Goal: Task Accomplishment & Management: Manage account settings

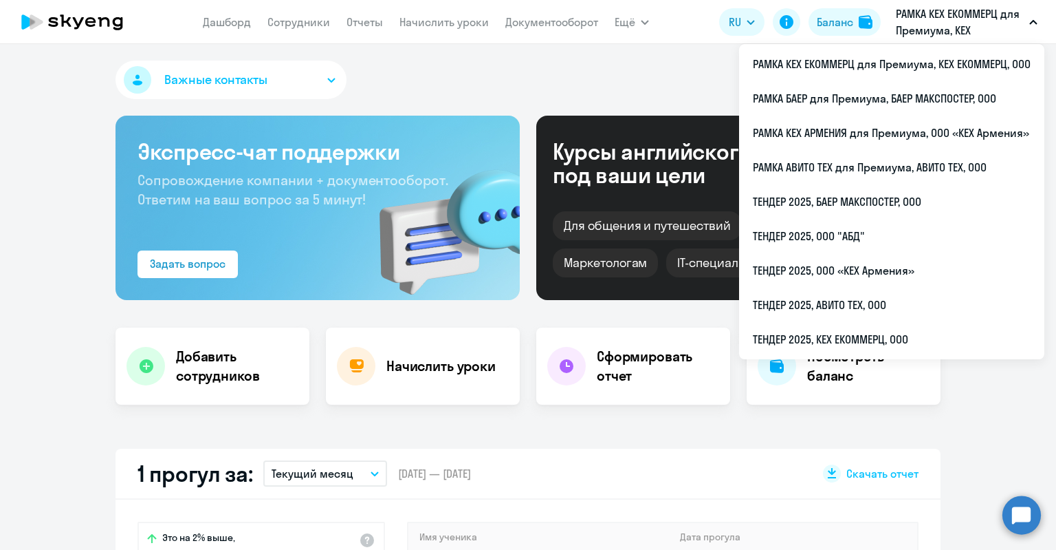
select select "30"
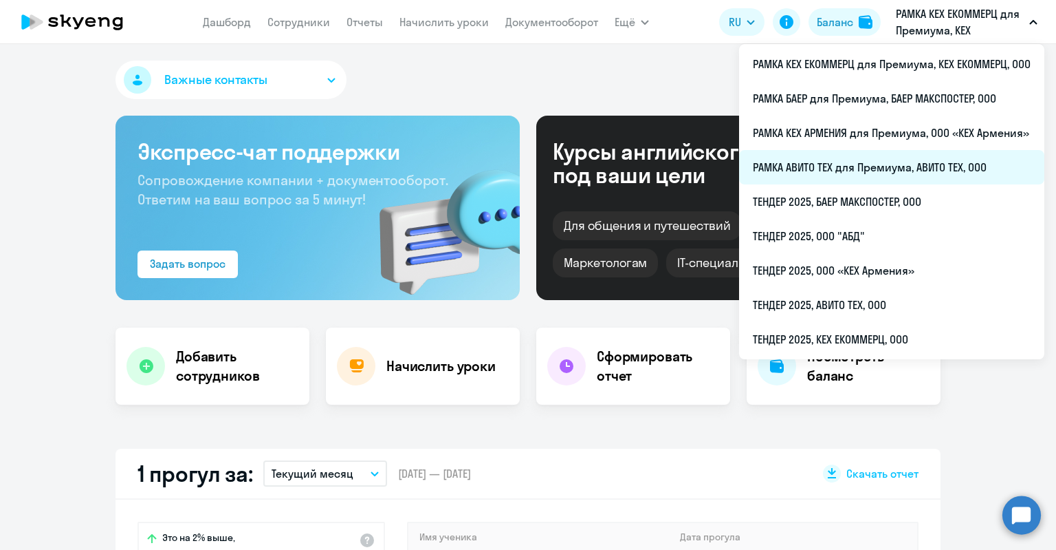
click at [875, 167] on li "РАМКА АВИТО ТЕХ для Премиума, АВИТО ТЕХ, ООО" at bounding box center [891, 167] width 305 height 34
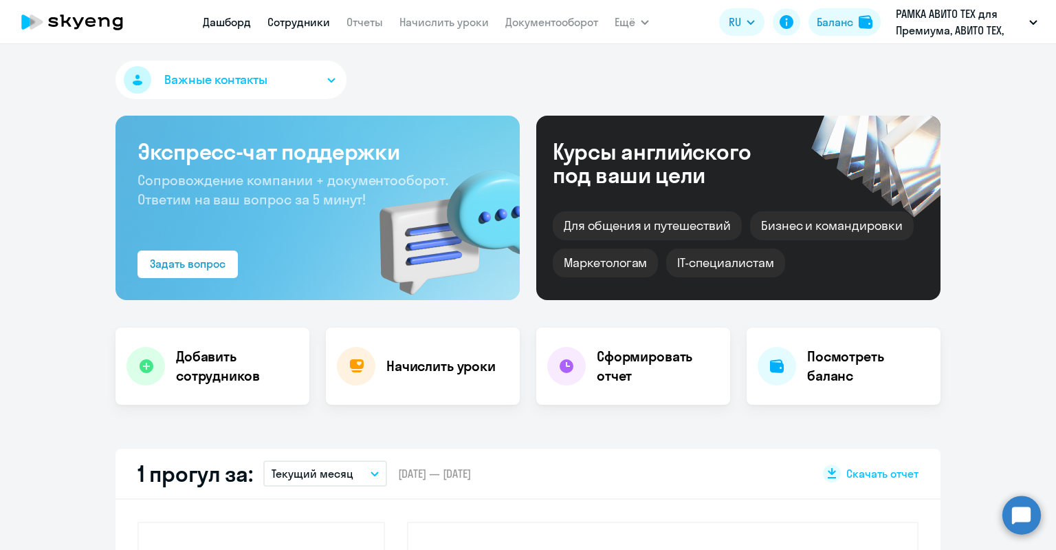
select select "30"
click at [305, 22] on link "Сотрудники" at bounding box center [299, 22] width 63 height 14
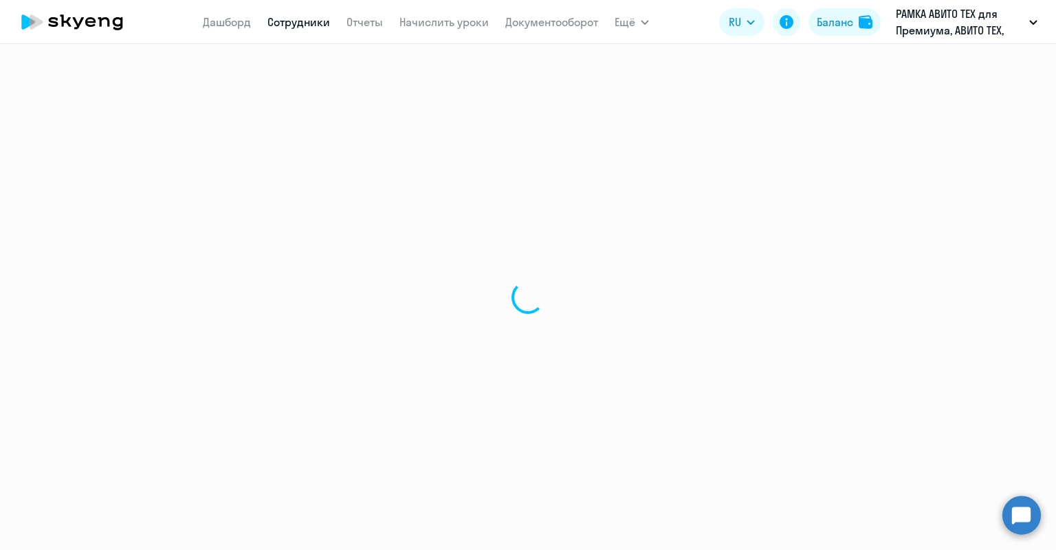
select select "30"
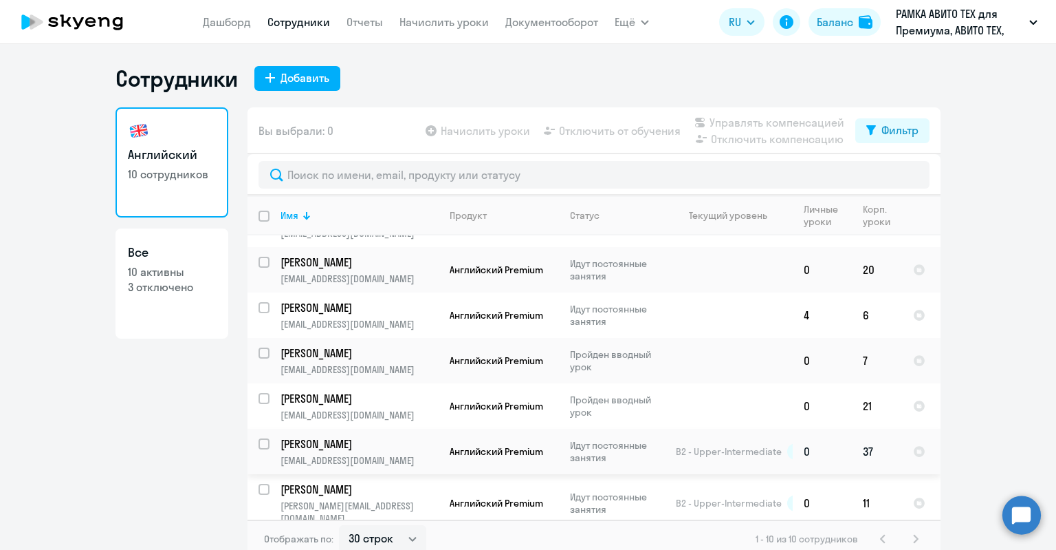
scroll to position [29, 0]
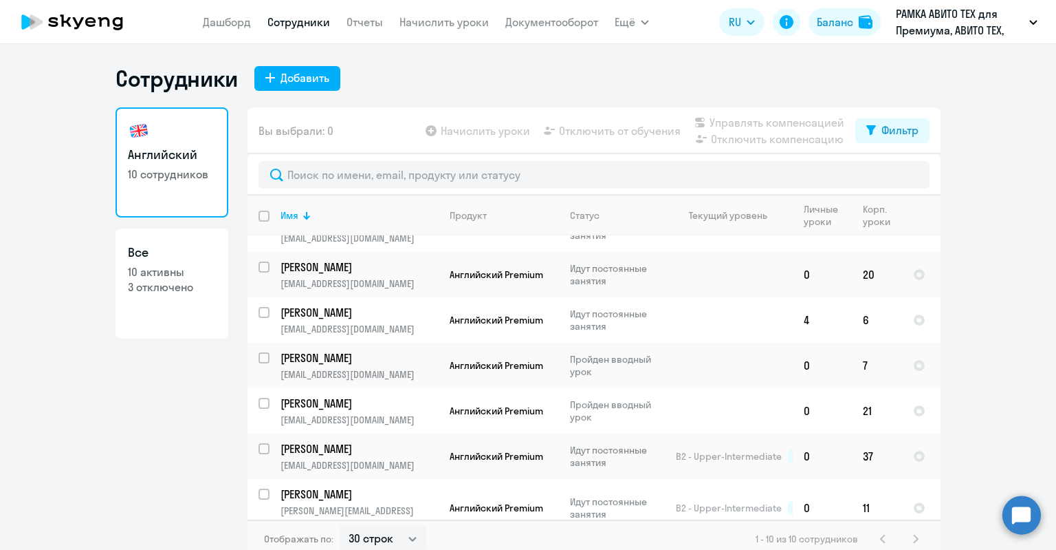
click at [361, 160] on div at bounding box center [594, 174] width 693 height 41
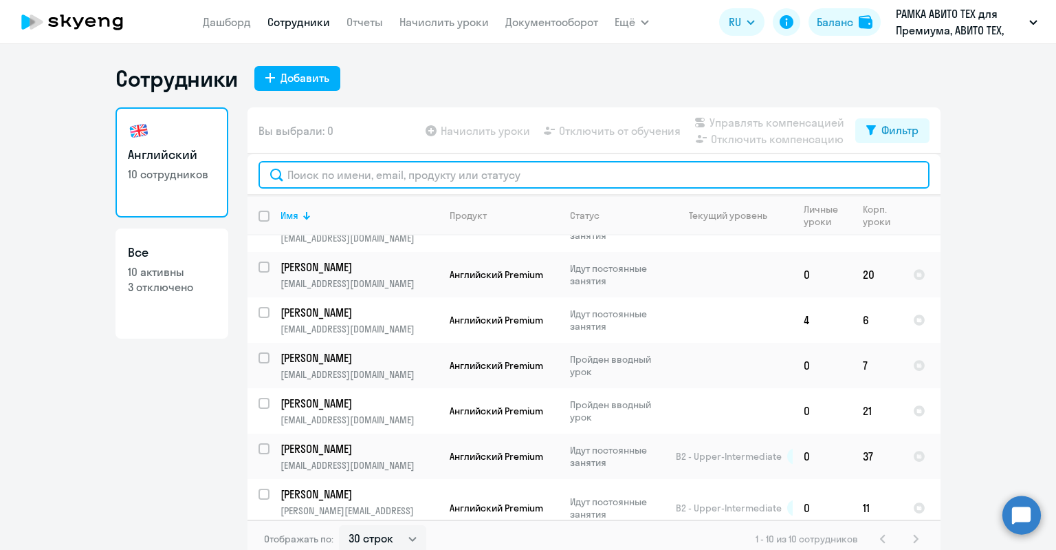
click at [366, 169] on input "text" at bounding box center [594, 175] width 671 height 28
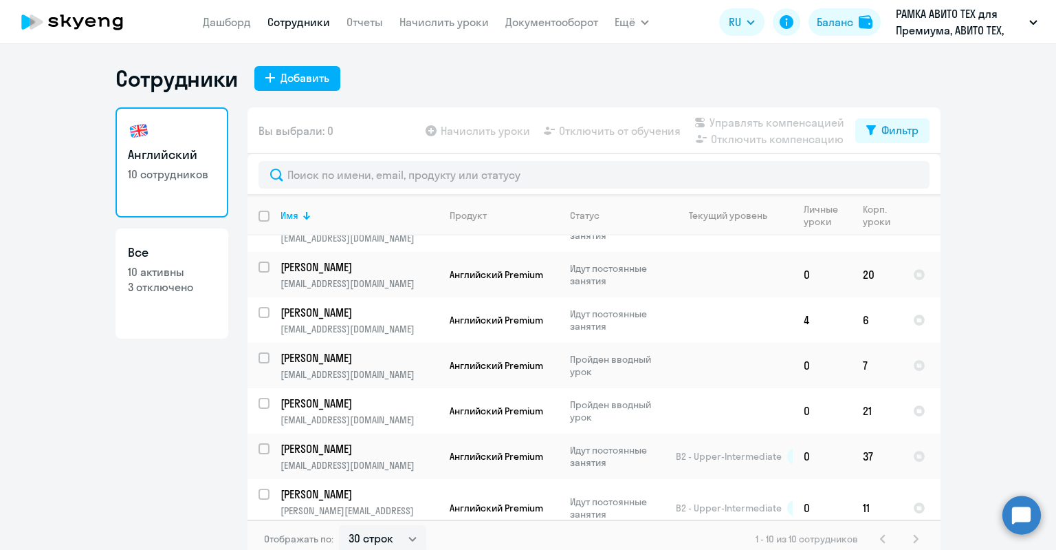
click at [171, 285] on p "3 отключено" at bounding box center [172, 286] width 88 height 15
select select "30"
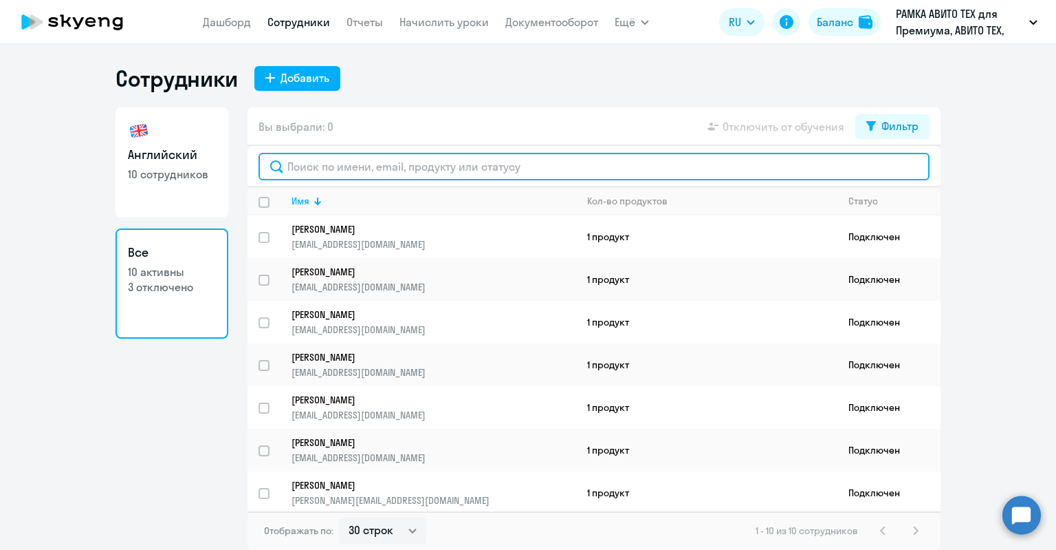
click at [386, 171] on input "text" at bounding box center [594, 167] width 671 height 28
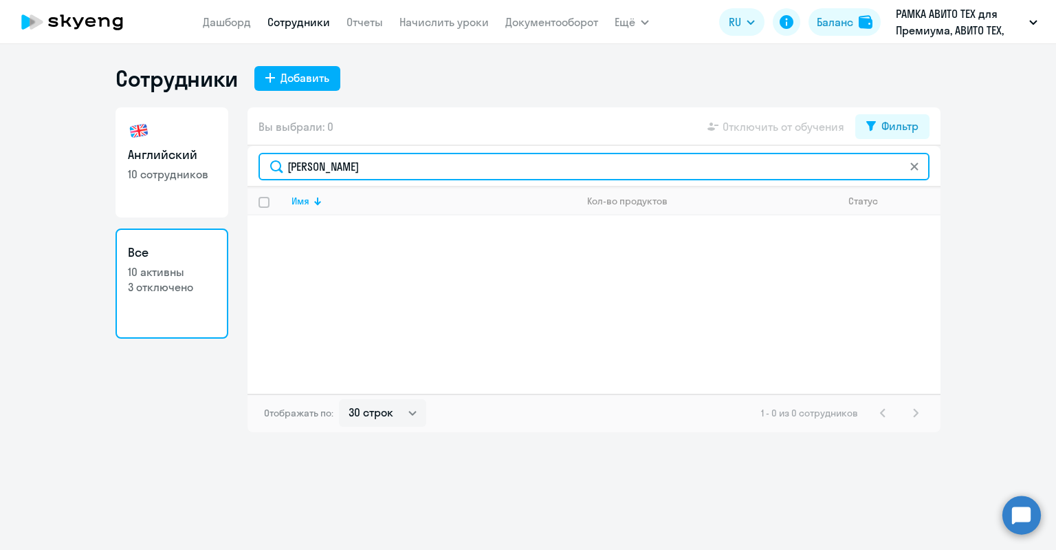
type input "[PERSON_NAME]"
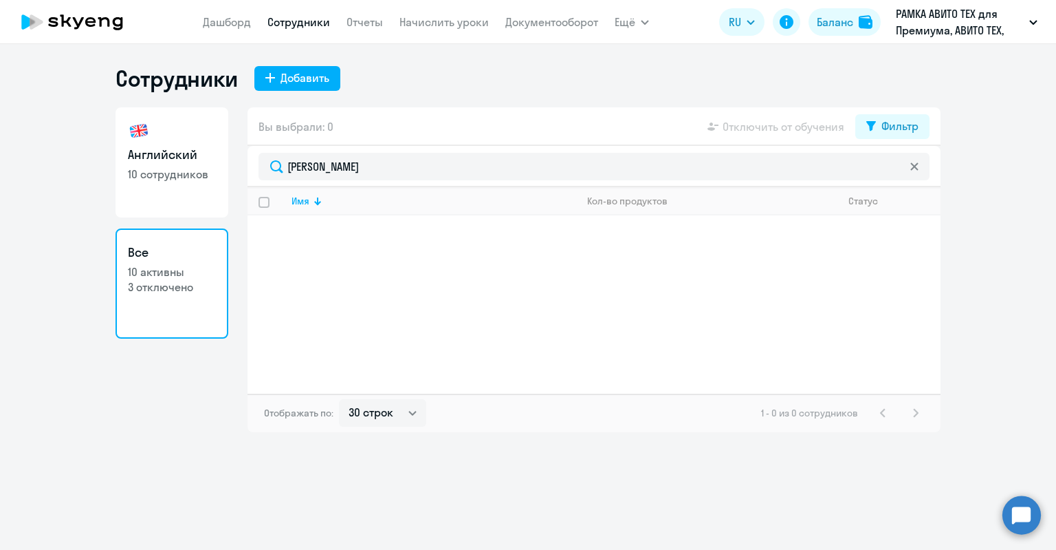
click at [205, 164] on link "Английский 10 сотрудников" at bounding box center [172, 162] width 113 height 110
select select "30"
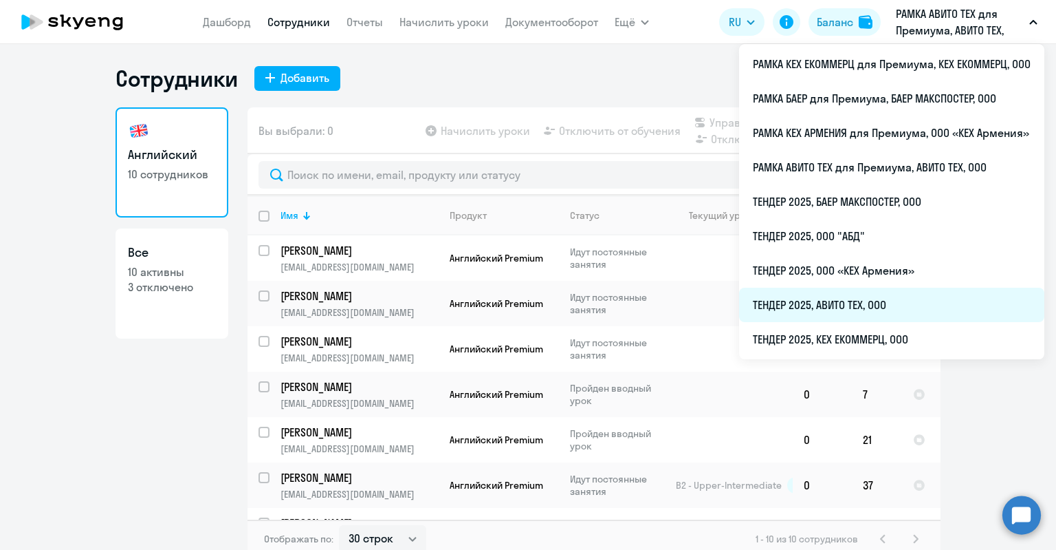
click at [881, 307] on li "ТЕНДЕР 2025, АВИТО ТЕХ, ООО" at bounding box center [891, 304] width 305 height 34
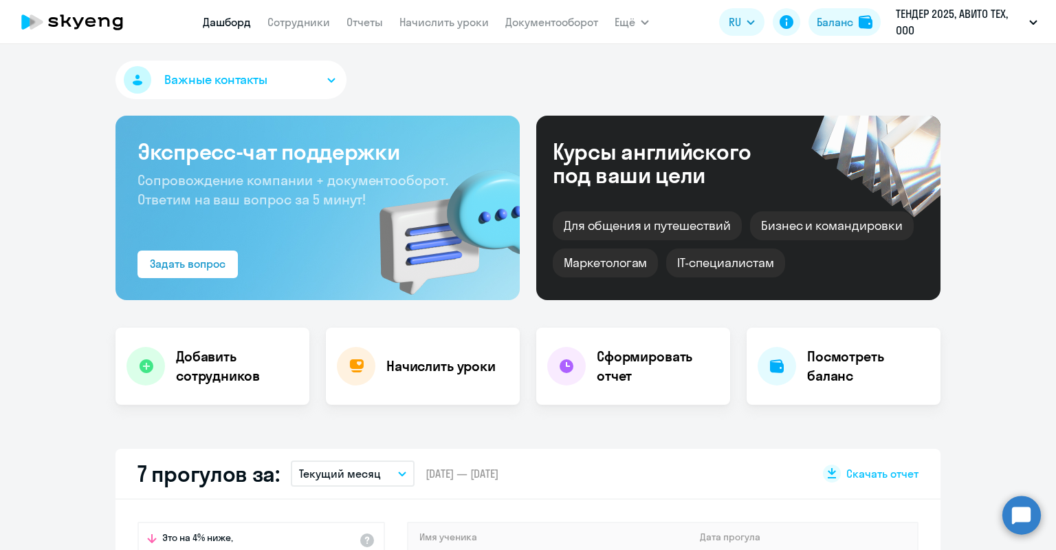
select select "30"
click at [282, 26] on link "Сотрудники" at bounding box center [299, 22] width 63 height 14
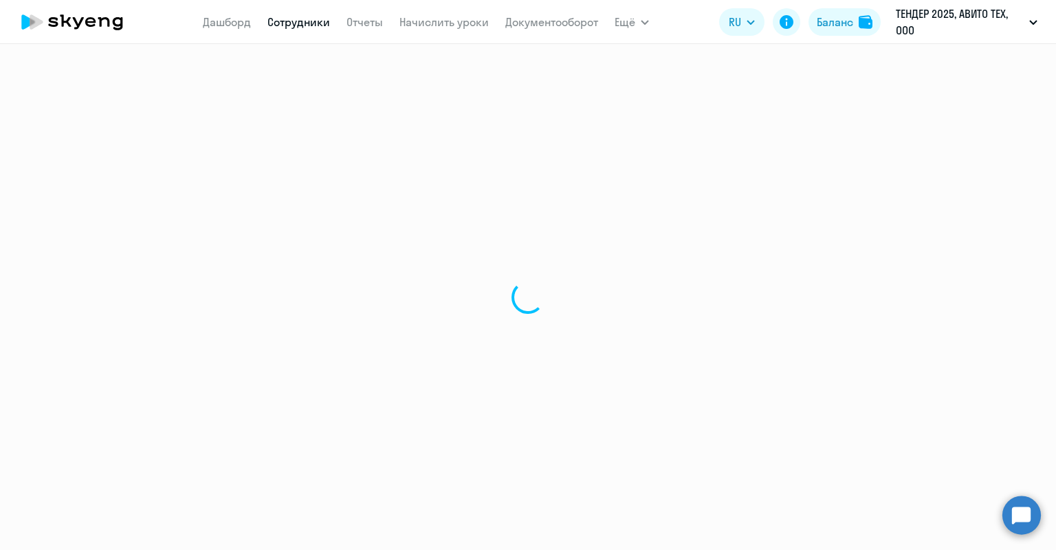
select select "30"
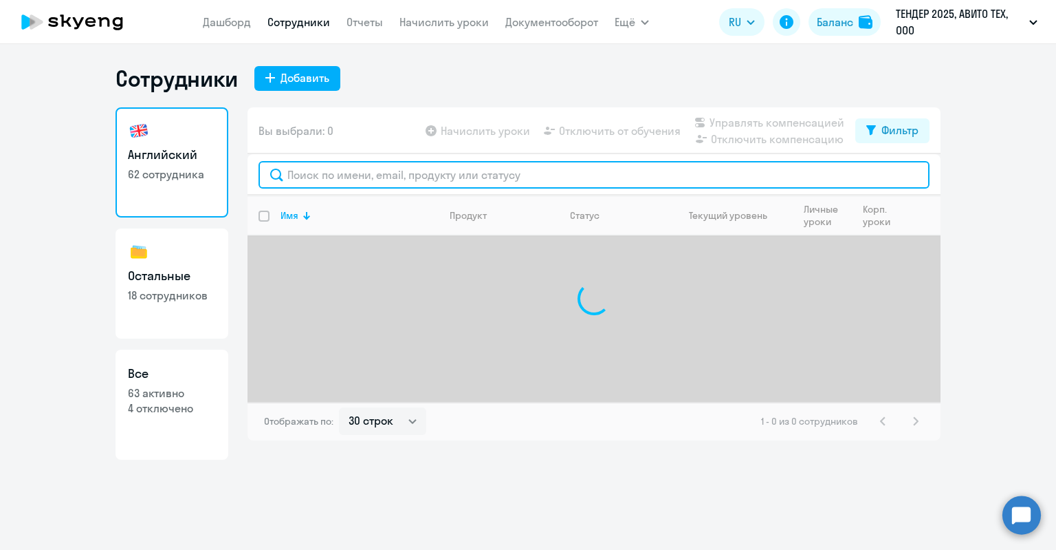
click at [335, 180] on input "text" at bounding box center [594, 175] width 671 height 28
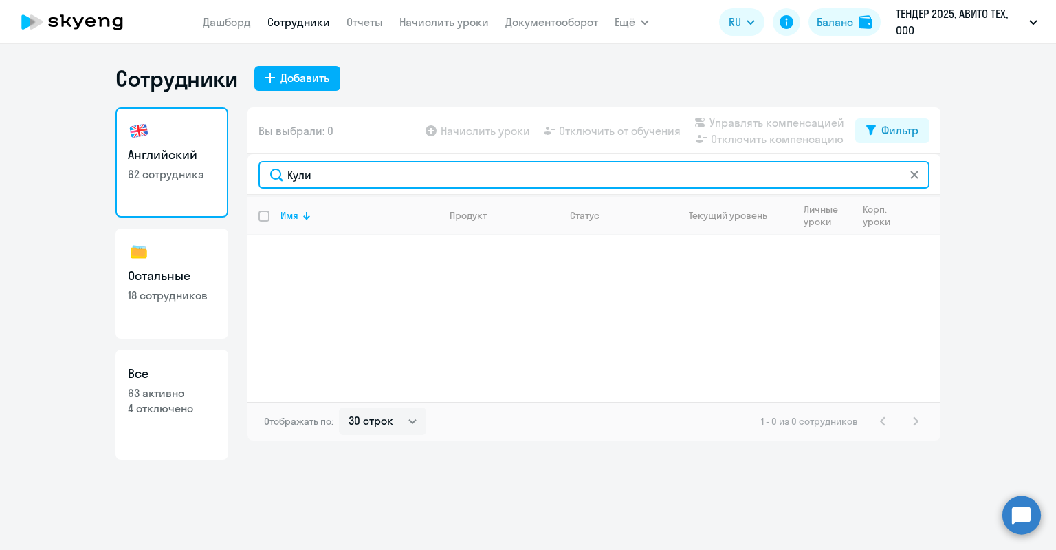
type input "Кули"
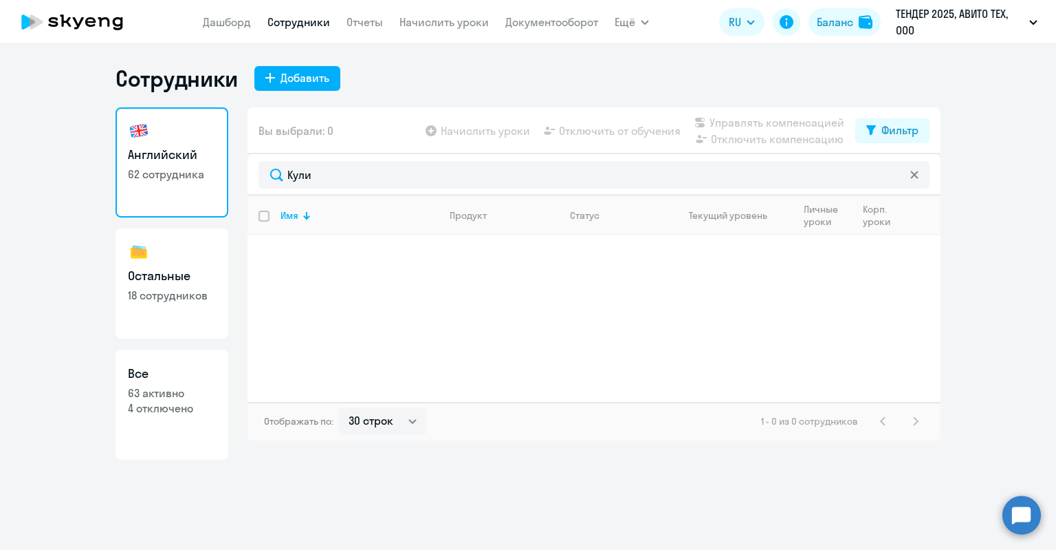
click at [158, 410] on p "4 отключено" at bounding box center [172, 407] width 88 height 15
select select "30"
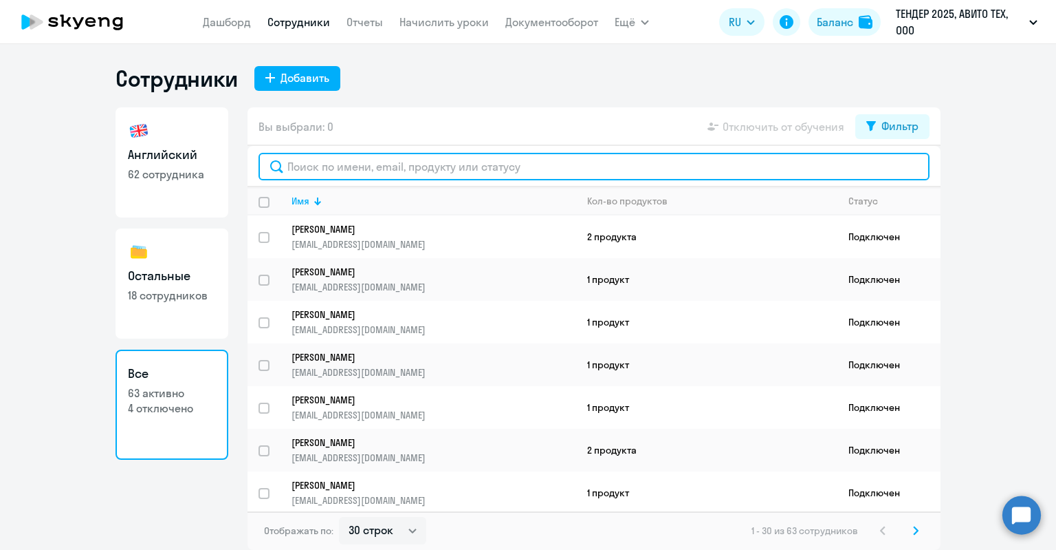
click at [315, 169] on input "text" at bounding box center [594, 167] width 671 height 28
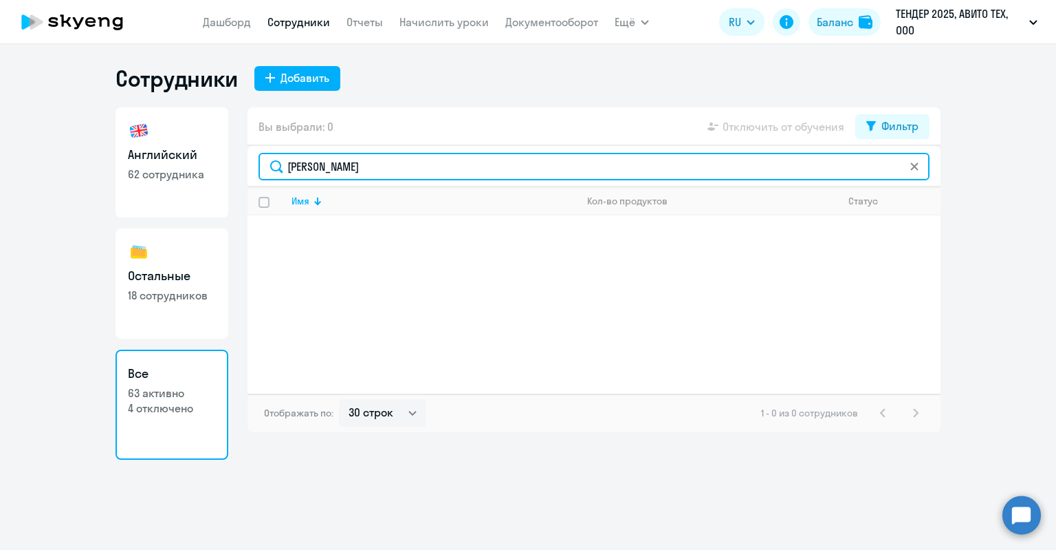
type input "куликов"
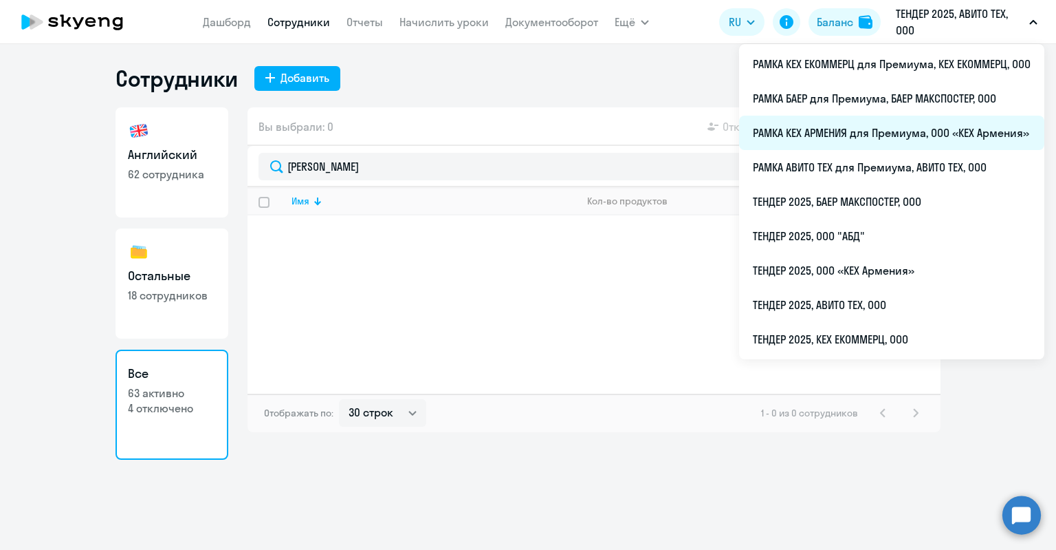
click at [866, 144] on li "РАМКА КЕХ АРМЕНИЯ для Премиума, ООО «КЕХ Армения»" at bounding box center [891, 133] width 305 height 34
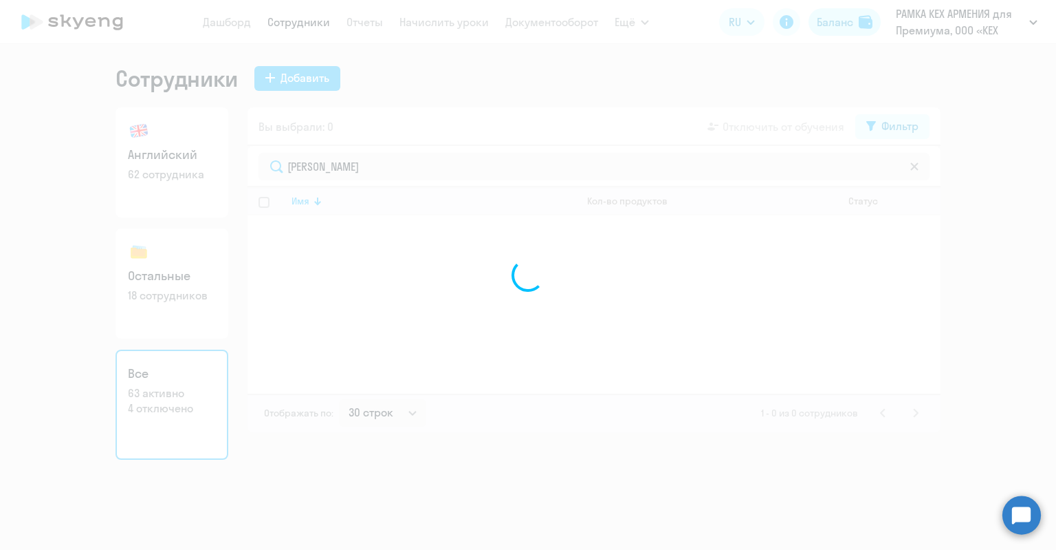
select select "30"
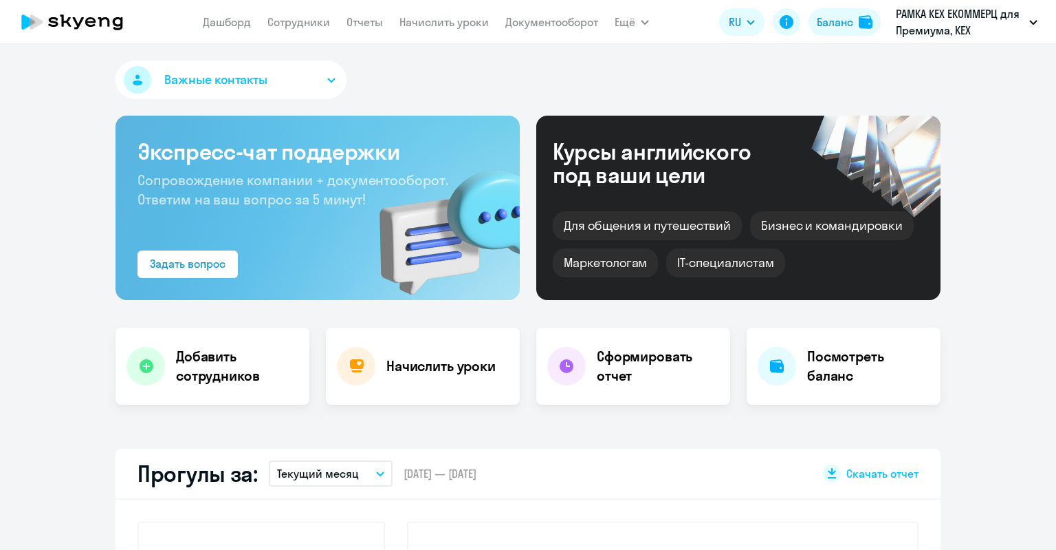
select select "30"
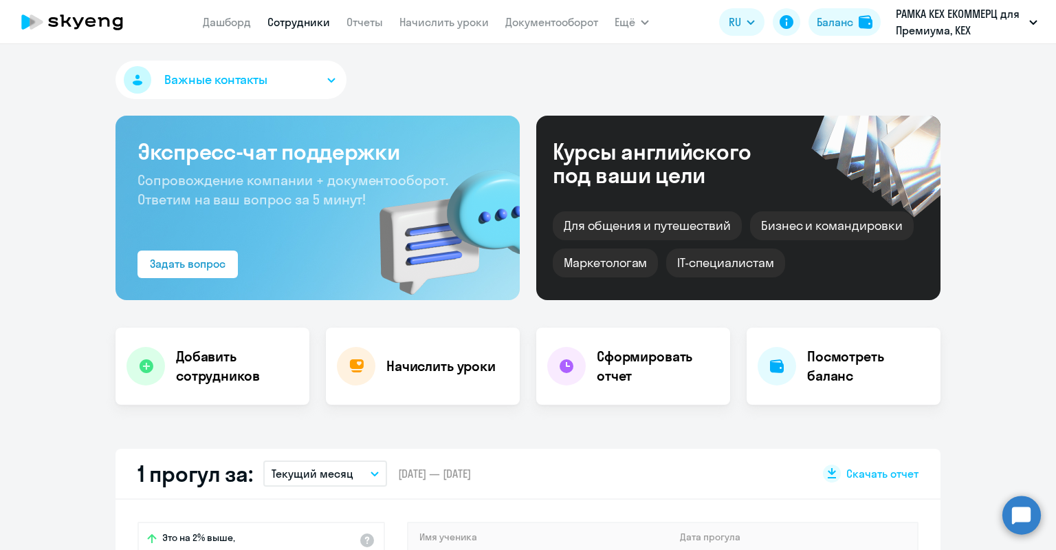
click at [306, 28] on link "Сотрудники" at bounding box center [299, 22] width 63 height 14
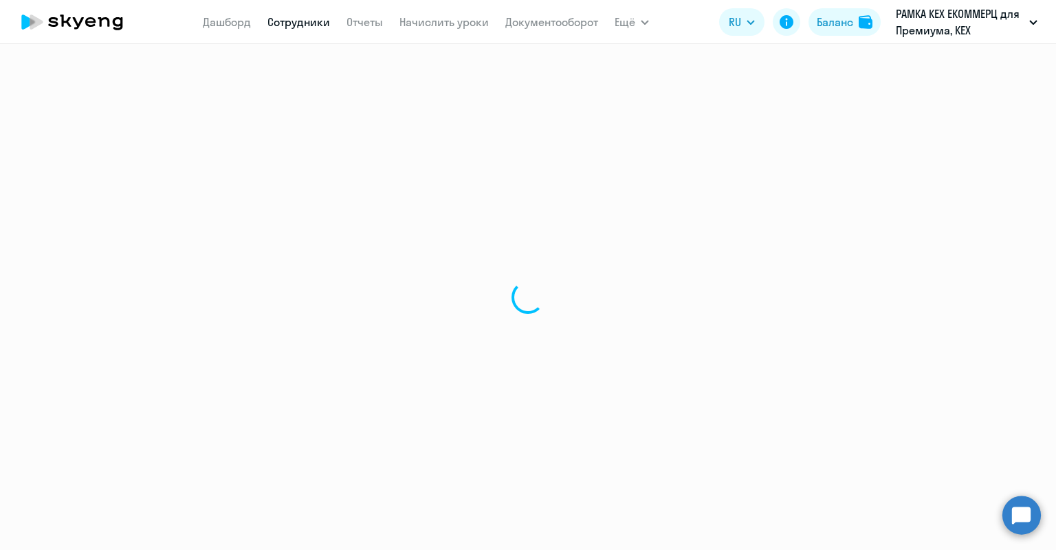
select select "30"
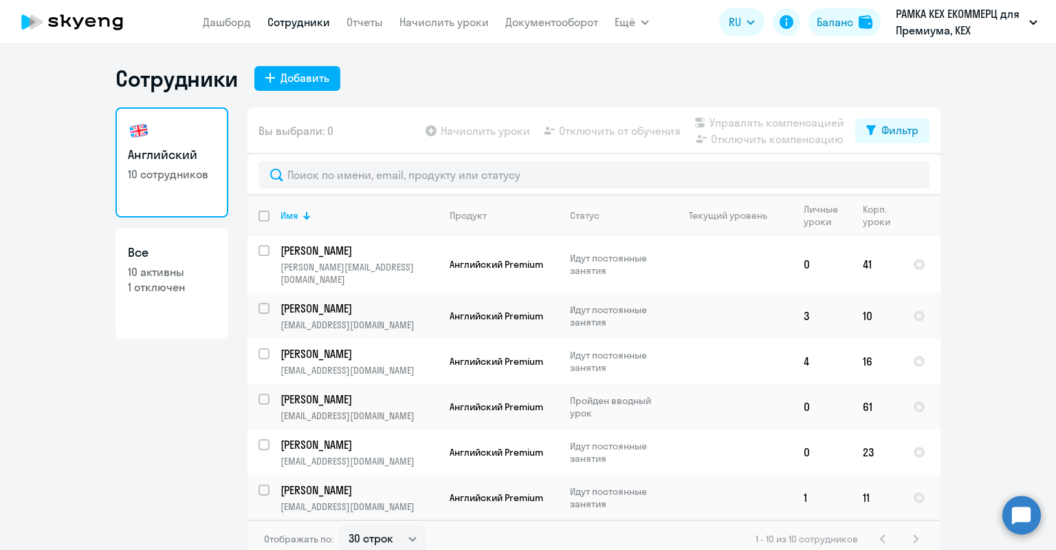
click at [195, 289] on p "1 отключен" at bounding box center [172, 286] width 88 height 15
select select "30"
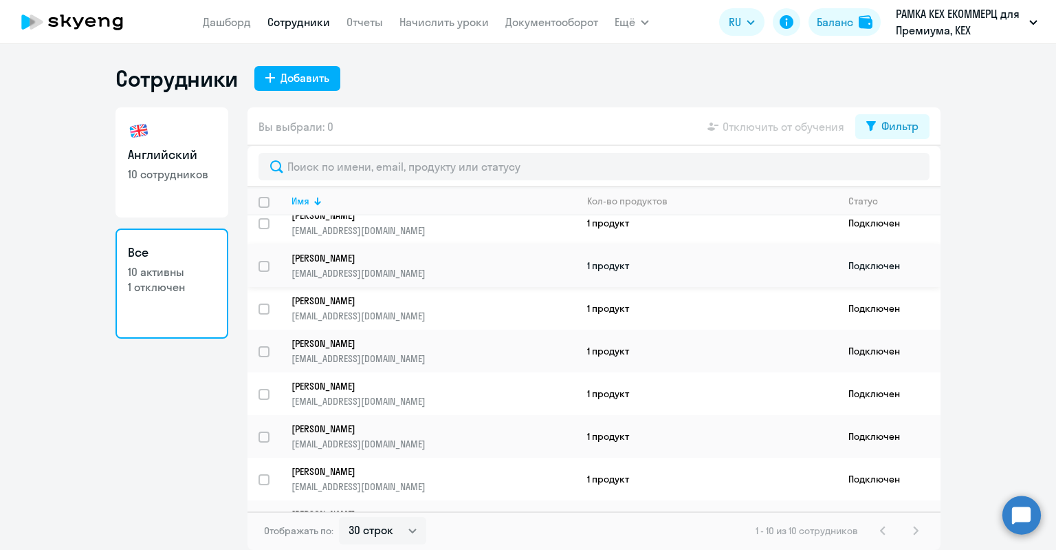
scroll to position [124, 0]
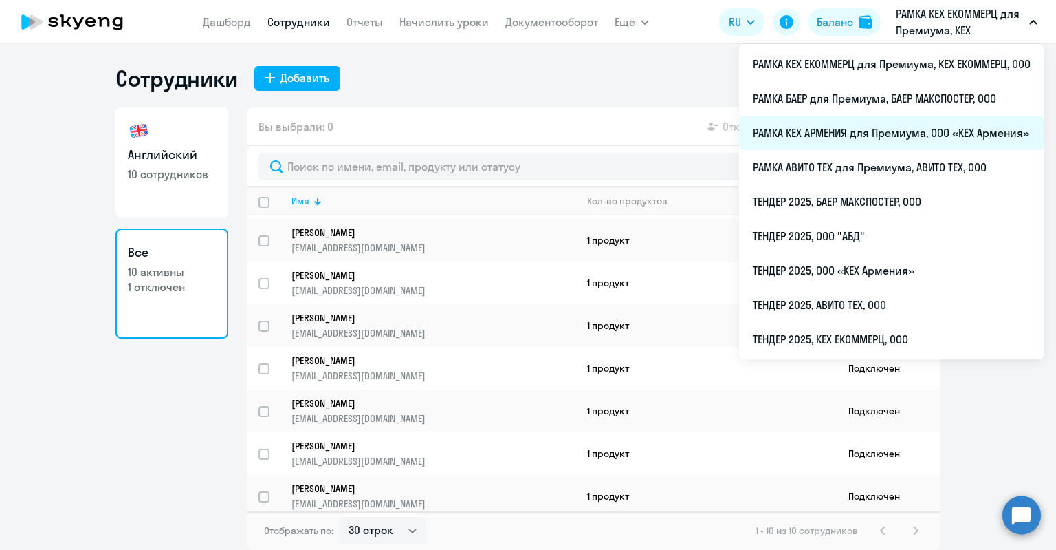
click at [917, 134] on li "РАМКА КЕХ АРМЕНИЯ для Премиума, ООО «КЕХ Армения»" at bounding box center [891, 133] width 305 height 34
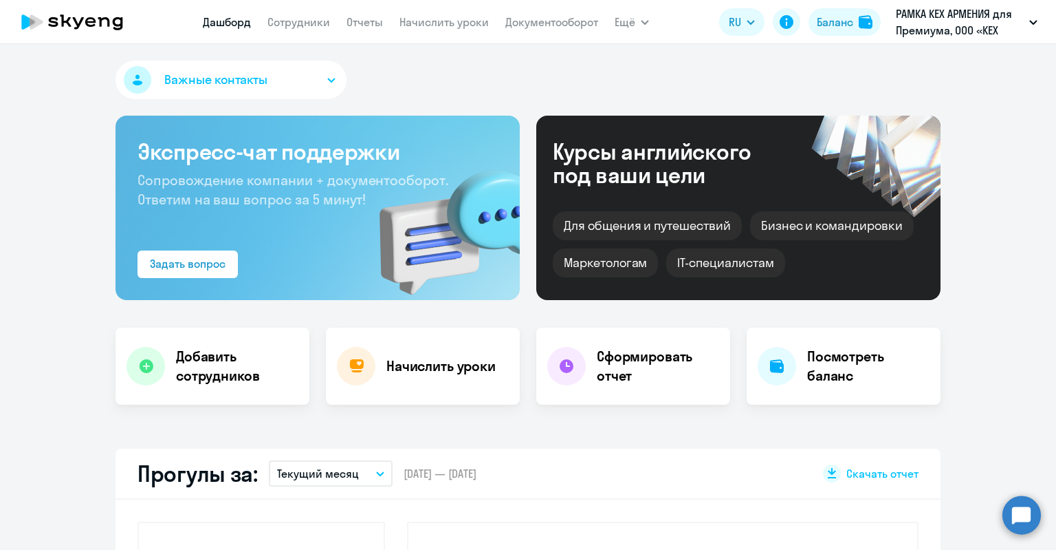
select select "30"
click at [287, 22] on link "Сотрудники" at bounding box center [299, 22] width 63 height 14
select select "30"
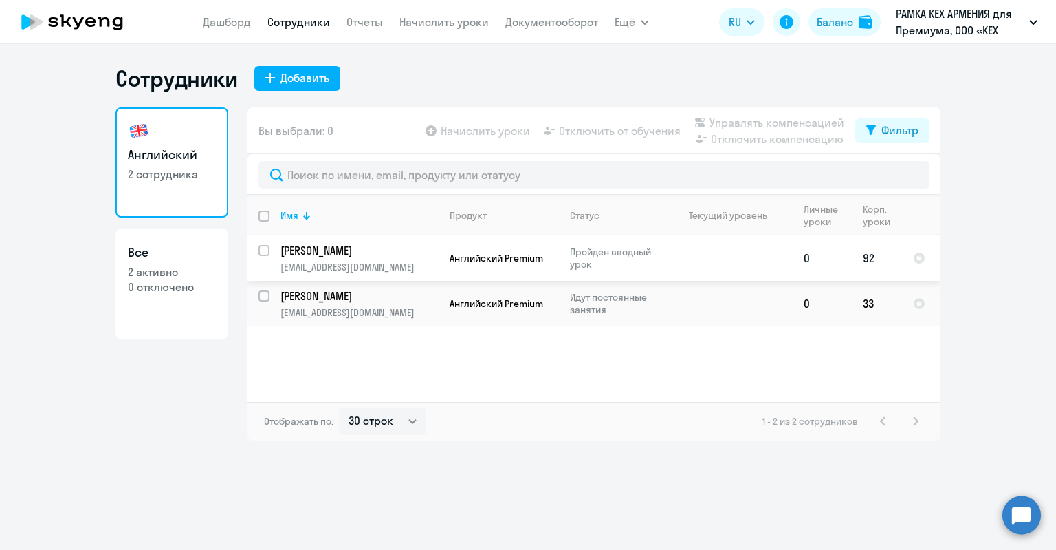
click at [340, 248] on p "[PERSON_NAME]" at bounding box center [358, 250] width 155 height 15
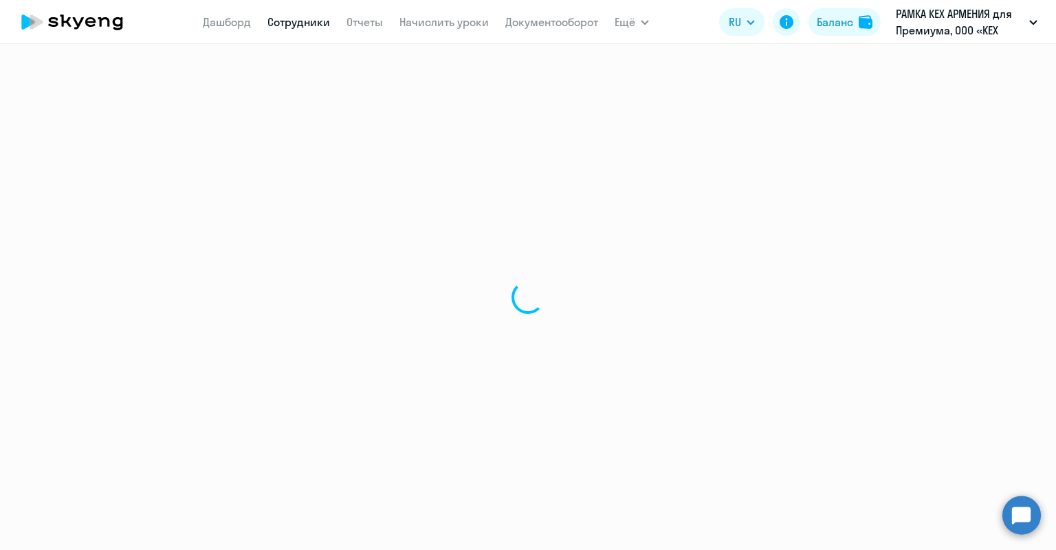
select select "english"
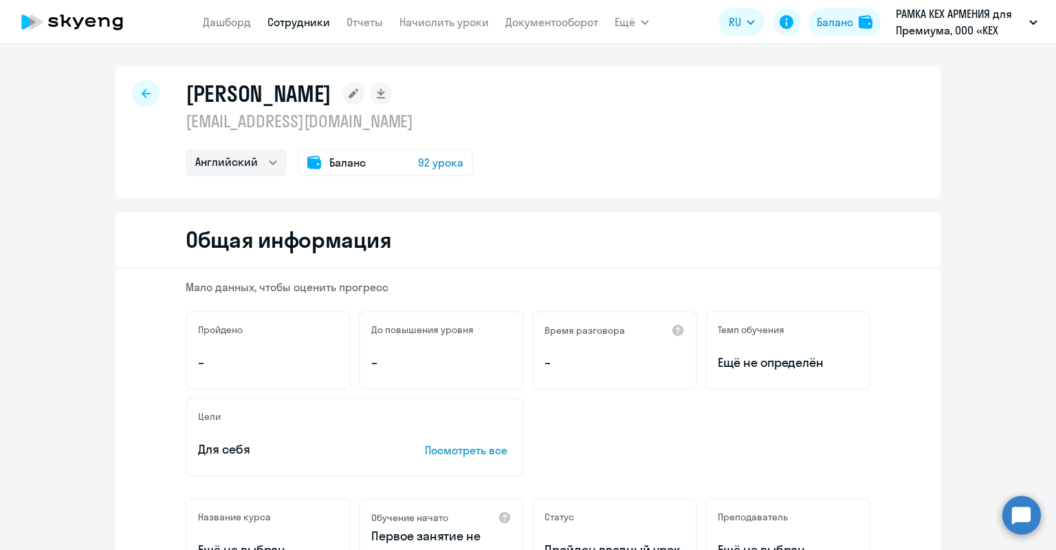
click at [345, 160] on span "Баланс" at bounding box center [347, 162] width 36 height 17
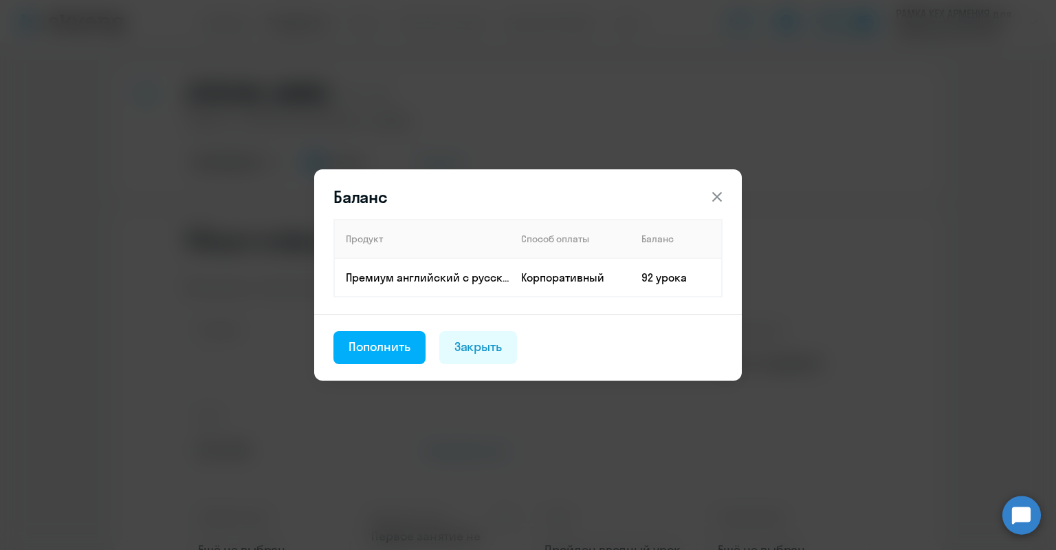
click at [409, 142] on div "Баланс Продукт Способ оплаты Баланс Премиум английский с русскоговорящим препод…" at bounding box center [528, 275] width 666 height 385
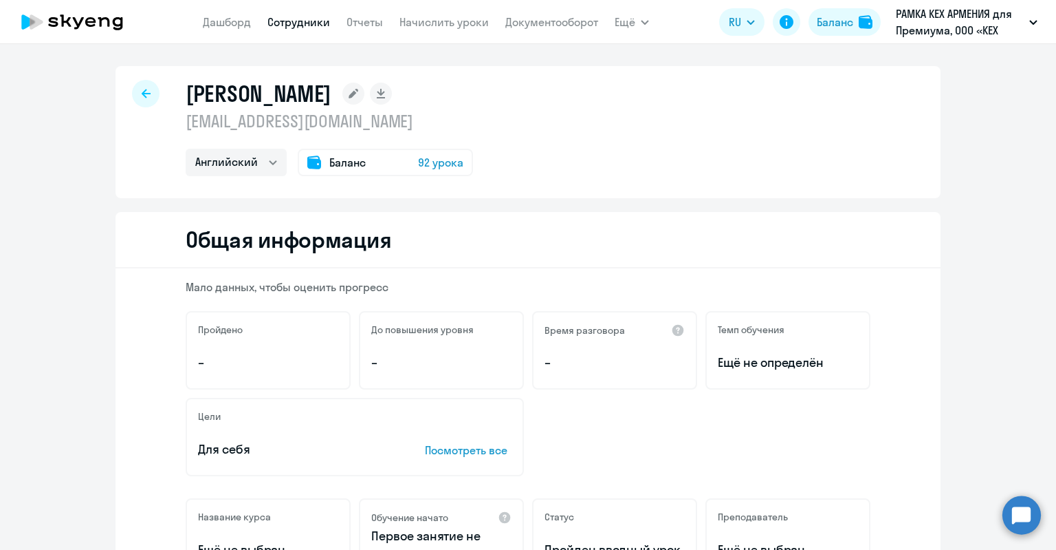
click at [307, 157] on icon at bounding box center [314, 162] width 14 height 14
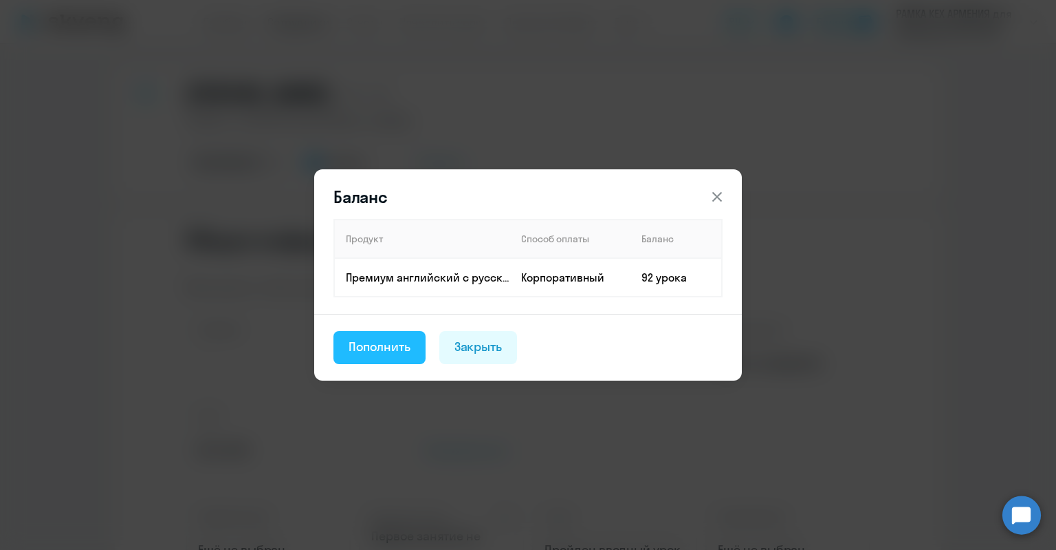
click at [384, 345] on div "Пополнить" at bounding box center [380, 347] width 62 height 18
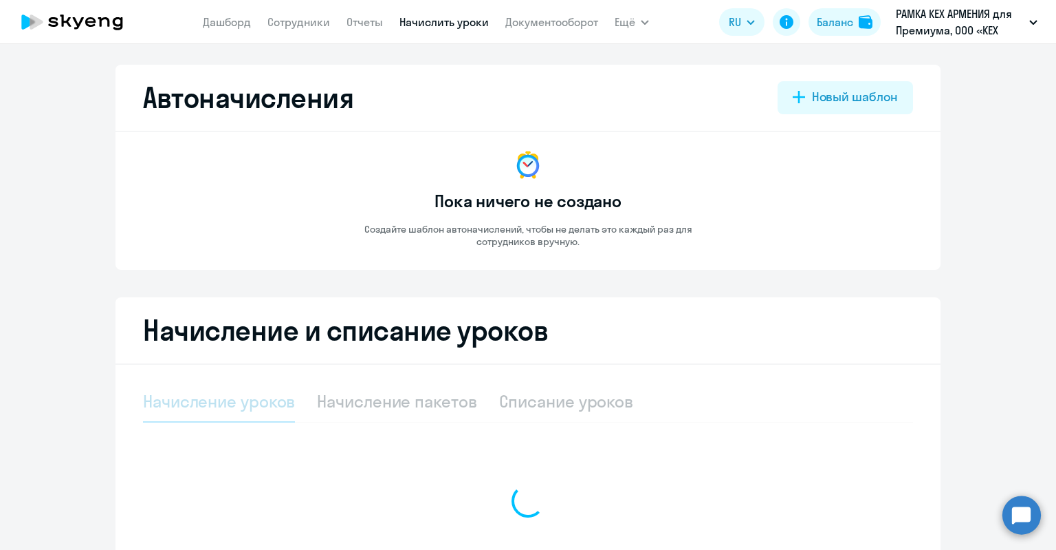
select select "10"
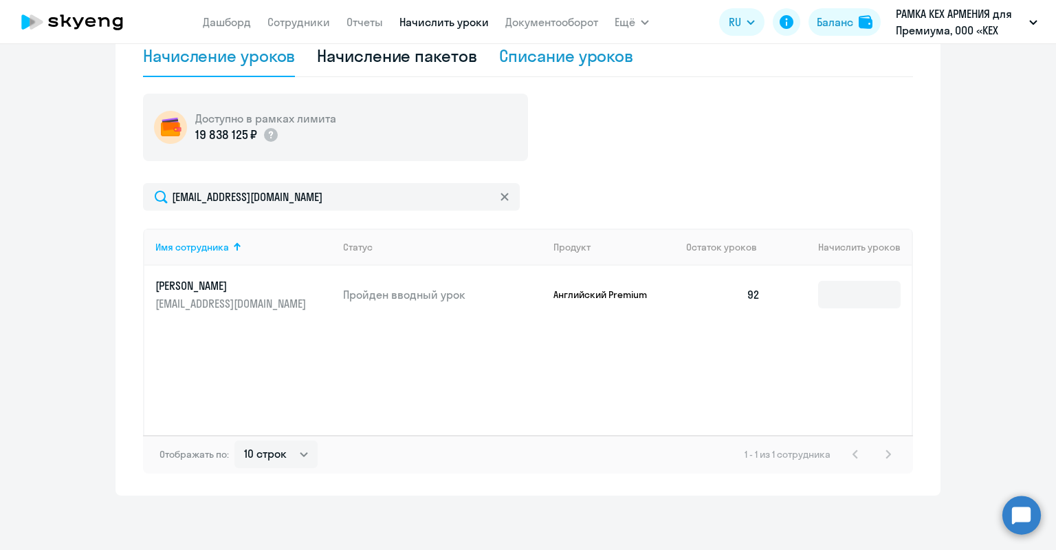
click at [541, 63] on div "Списание уроков" at bounding box center [566, 56] width 135 height 22
select select "10"
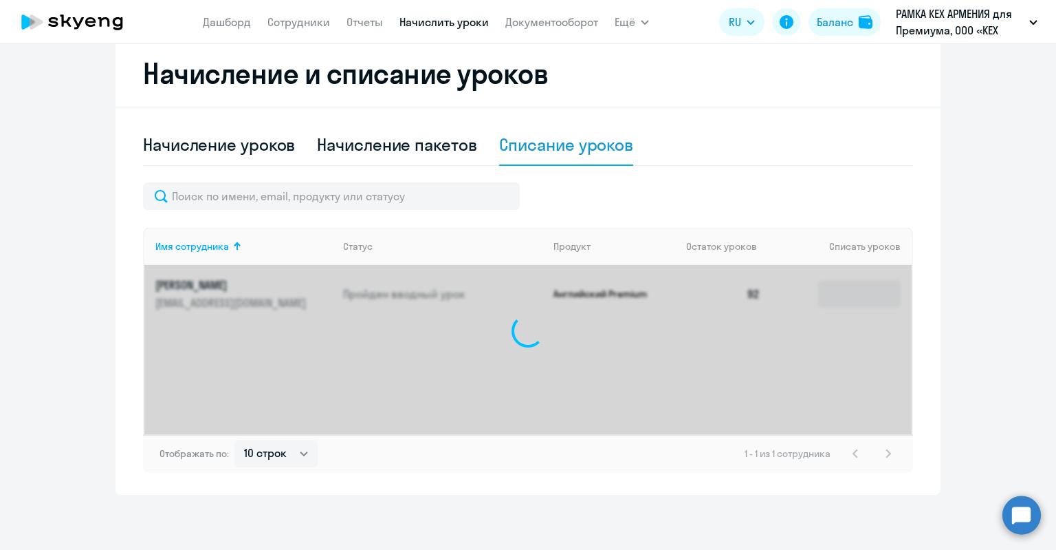
scroll to position [256, 0]
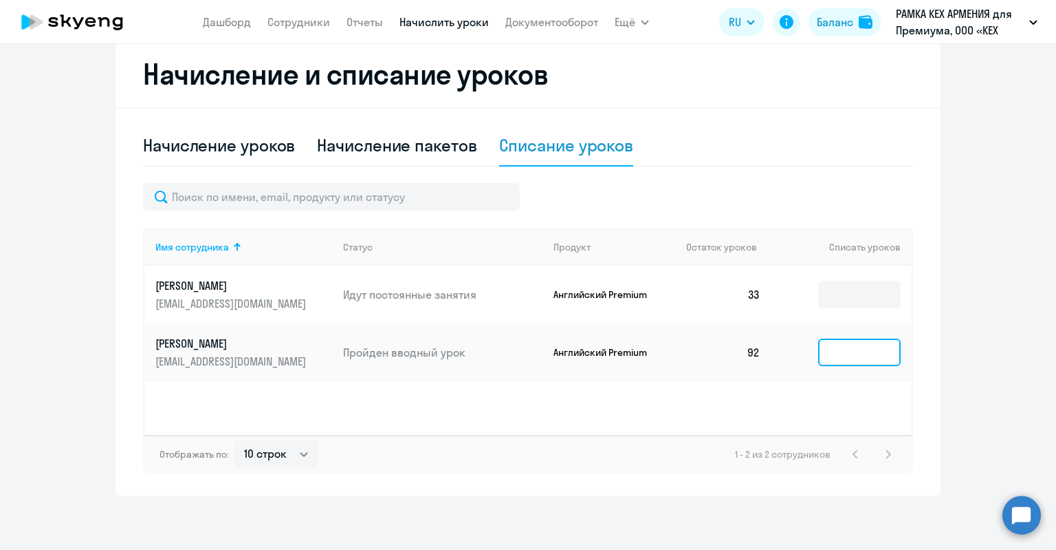
click at [830, 351] on input at bounding box center [859, 352] width 83 height 28
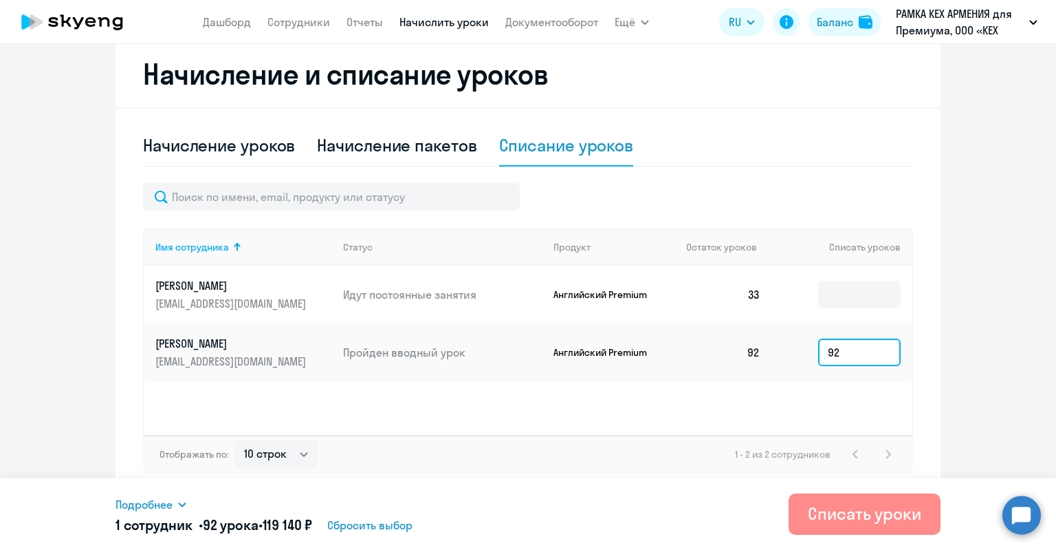
type input "92"
click at [867, 510] on div "Списать уроки" at bounding box center [864, 513] width 113 height 22
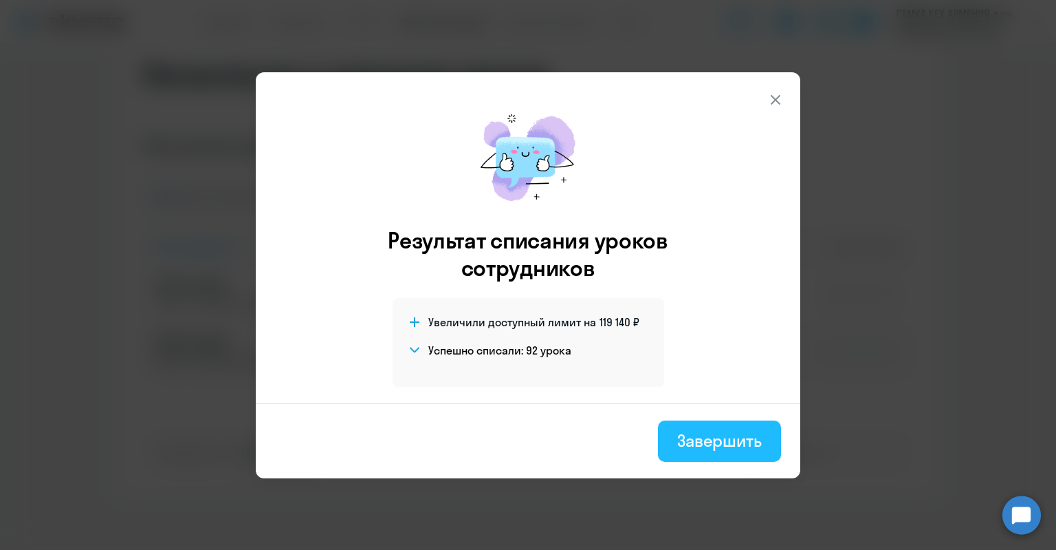
click at [716, 437] on div "Завершить" at bounding box center [719, 440] width 85 height 22
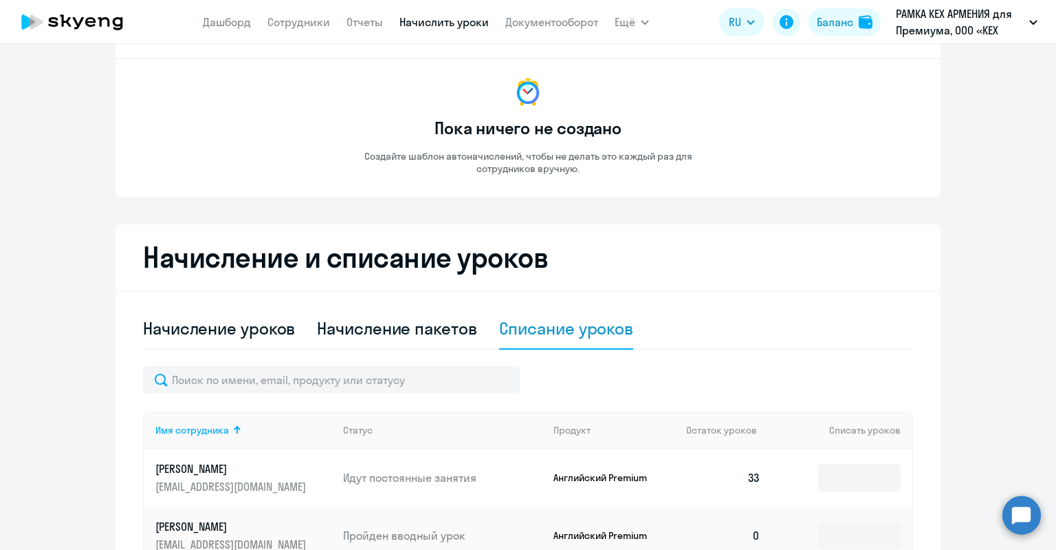
scroll to position [0, 0]
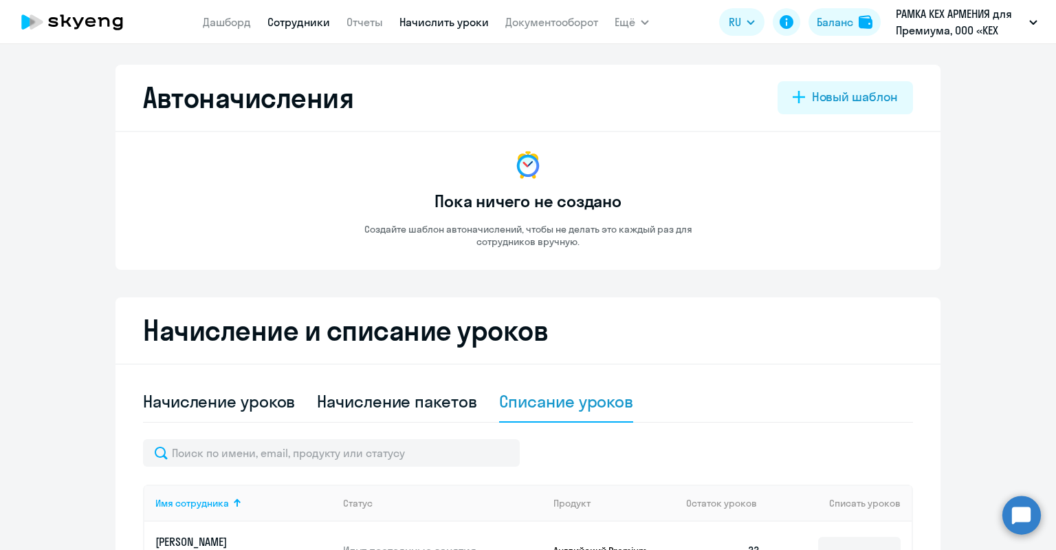
click at [279, 25] on link "Сотрудники" at bounding box center [299, 22] width 63 height 14
select select "30"
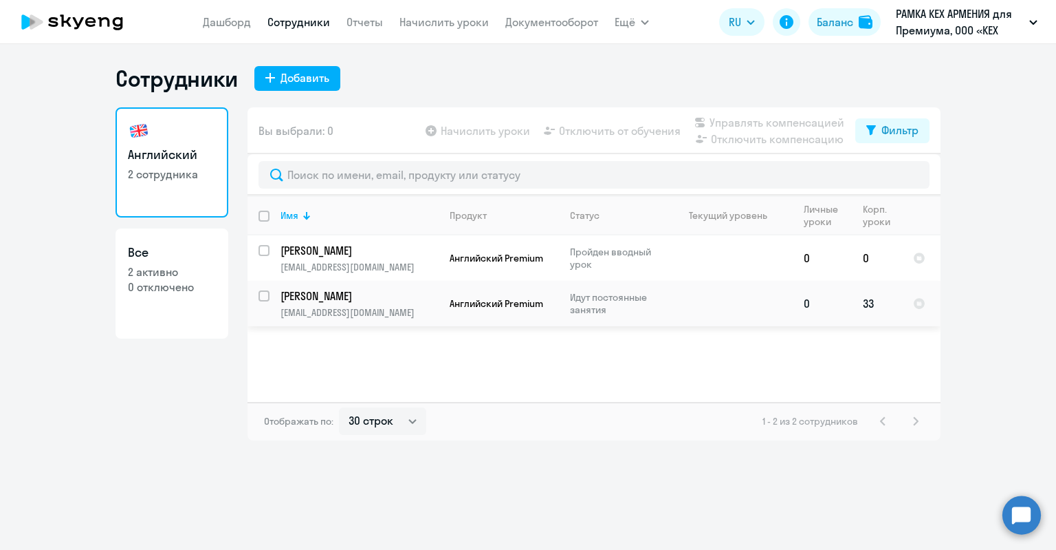
click at [358, 303] on td "[PERSON_NAME] [PERSON_NAME][EMAIL_ADDRESS][DOMAIN_NAME]" at bounding box center [354, 303] width 169 height 45
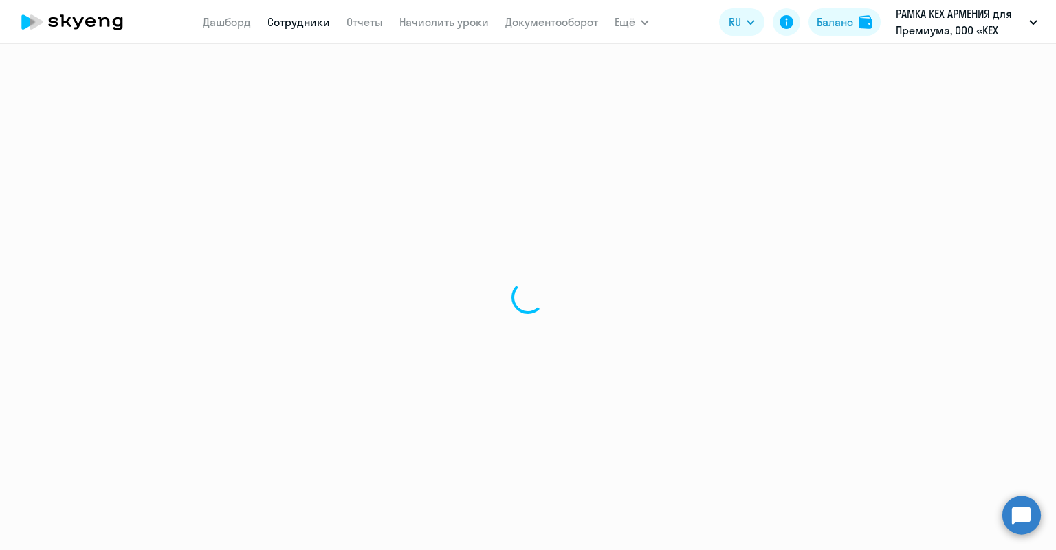
select select "english"
select select "30"
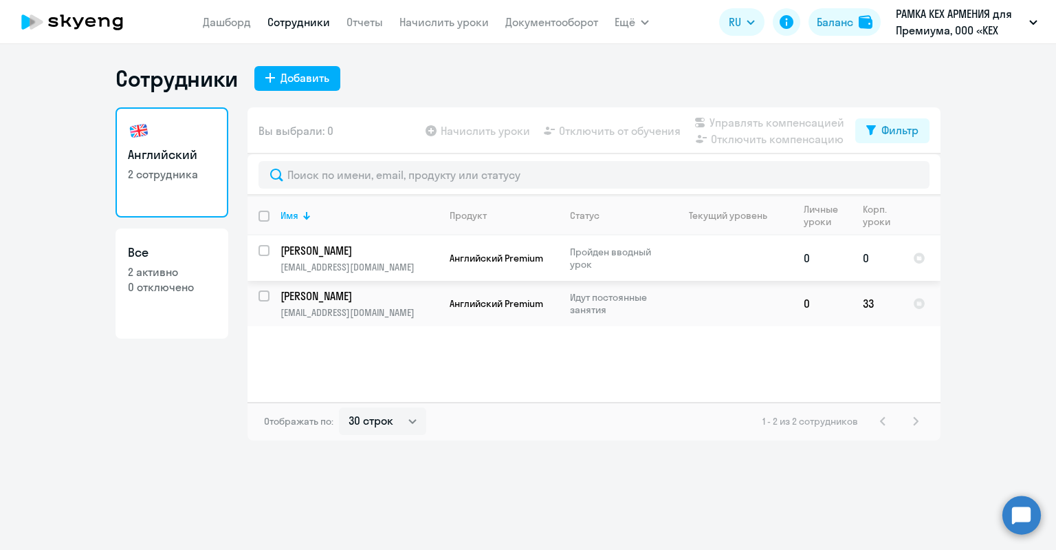
click at [265, 251] on input "select row 5590242" at bounding box center [273, 259] width 28 height 28
checkbox input "true"
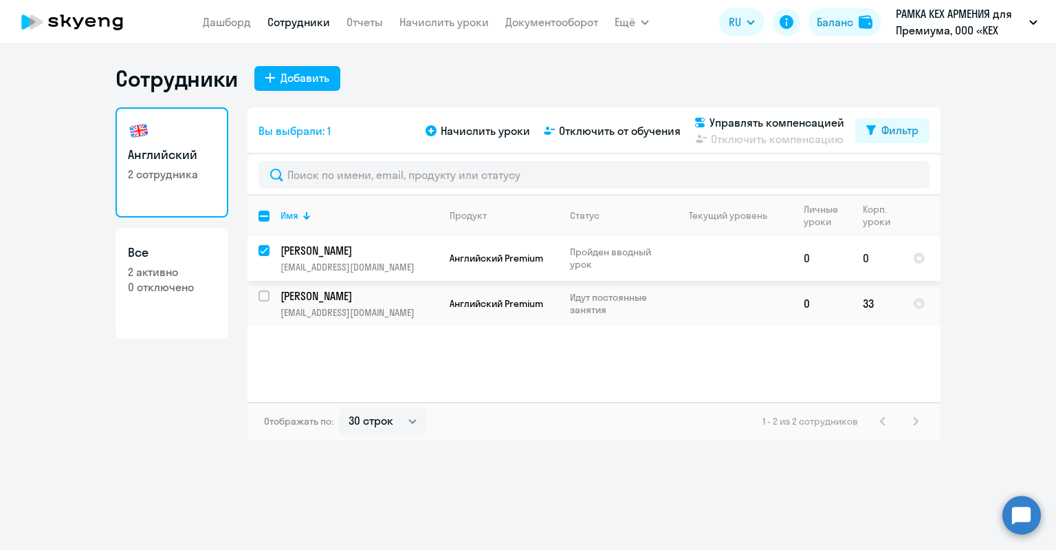
click at [824, 251] on td "0" at bounding box center [822, 257] width 59 height 45
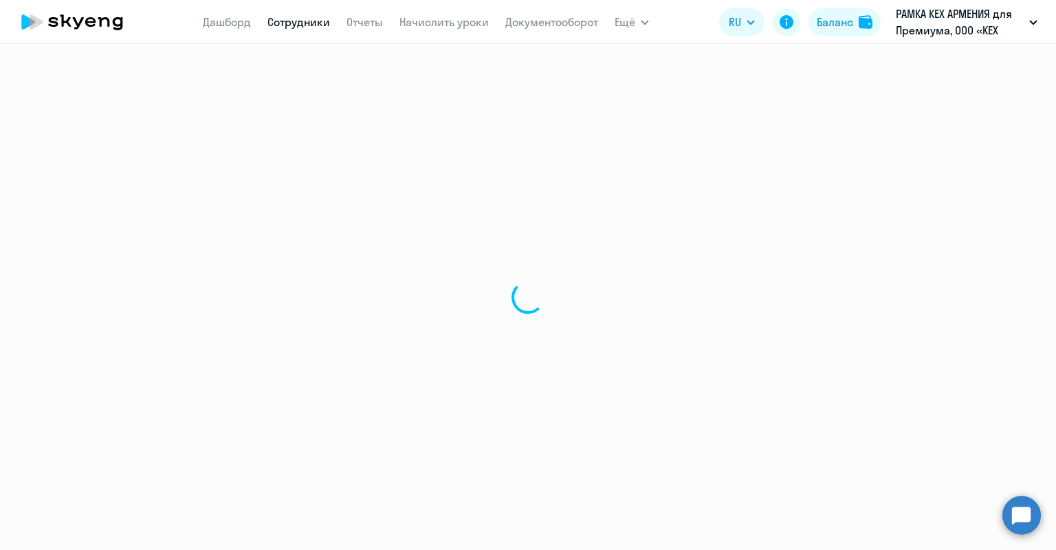
select select "english"
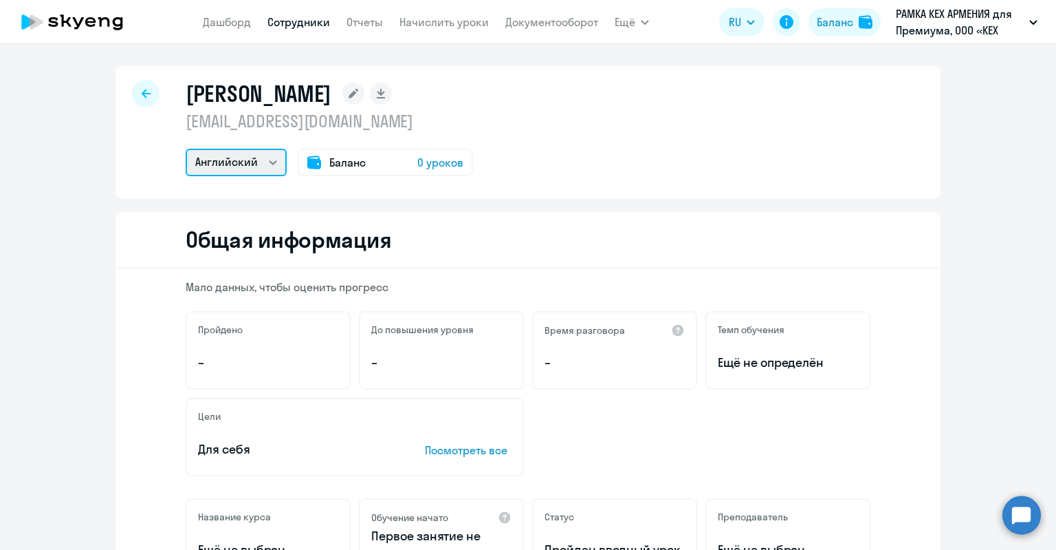
click at [276, 164] on select "Английский" at bounding box center [236, 163] width 101 height 28
click at [273, 164] on select "Английский" at bounding box center [236, 163] width 101 height 28
click at [367, 167] on div "Баланс 0 уроков" at bounding box center [385, 163] width 175 height 28
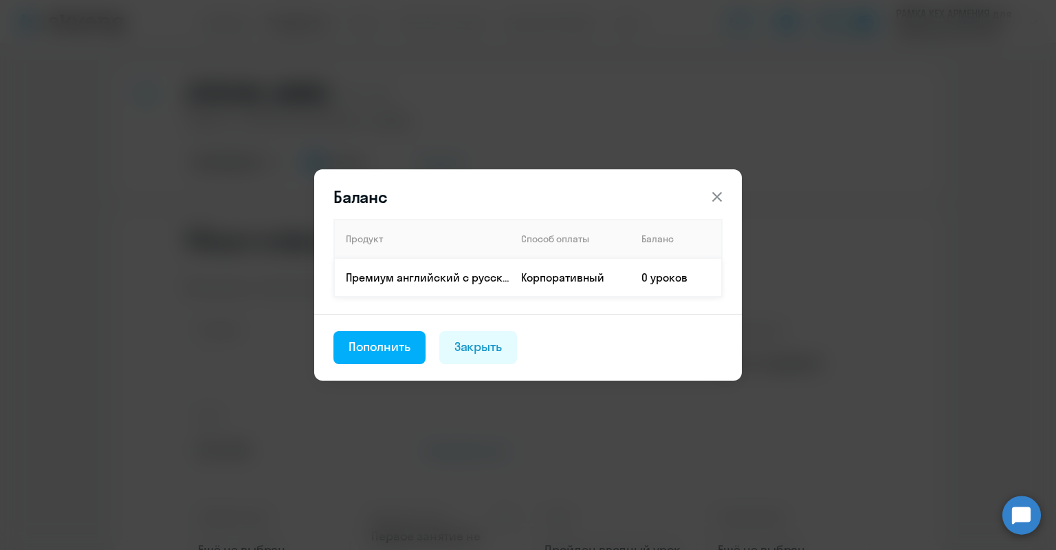
drag, startPoint x: 407, startPoint y: 281, endPoint x: 409, endPoint y: 294, distance: 12.5
click at [407, 281] on p "Премиум английский с русскоговорящим преподавателем" at bounding box center [428, 277] width 164 height 15
drag, startPoint x: 475, startPoint y: 351, endPoint x: 480, endPoint y: 343, distance: 9.0
click at [476, 350] on div "Закрыть" at bounding box center [479, 347] width 48 height 18
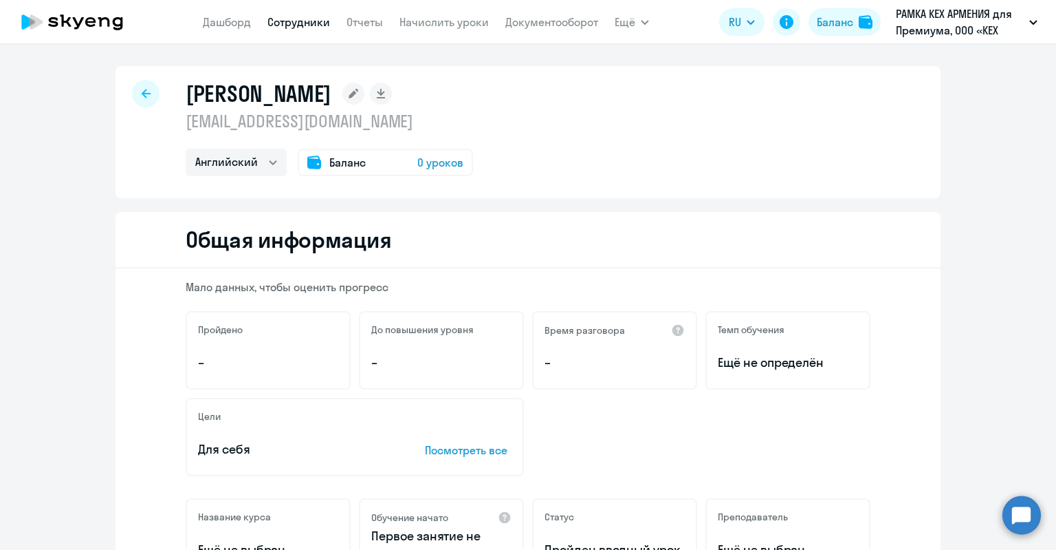
click at [368, 160] on div "Баланс 0 уроков" at bounding box center [385, 163] width 175 height 28
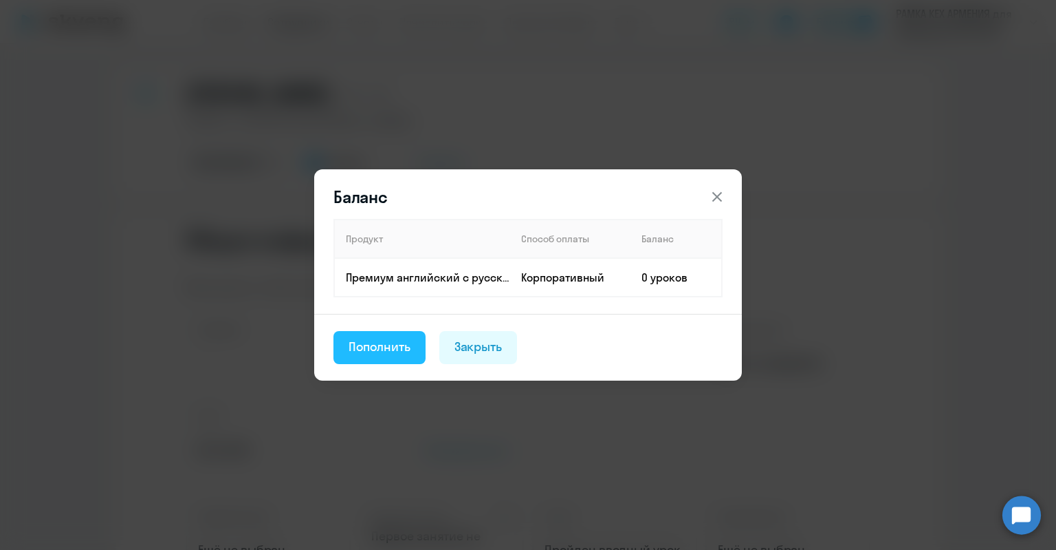
drag, startPoint x: 393, startPoint y: 324, endPoint x: 393, endPoint y: 342, distance: 17.9
click at [393, 324] on footer "Пополнить Закрыть" at bounding box center [528, 347] width 428 height 67
click at [392, 342] on div "Пополнить" at bounding box center [380, 347] width 62 height 18
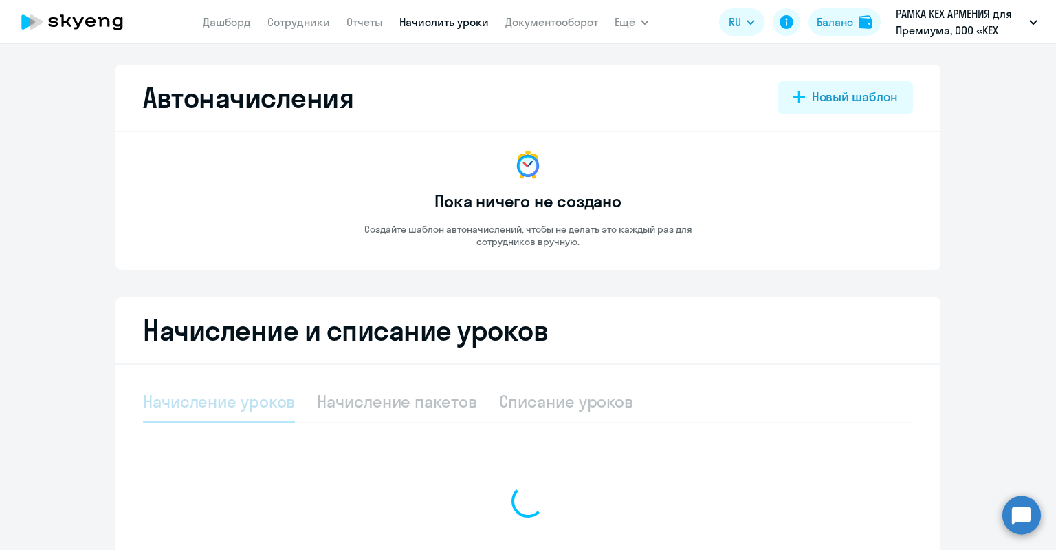
select select "10"
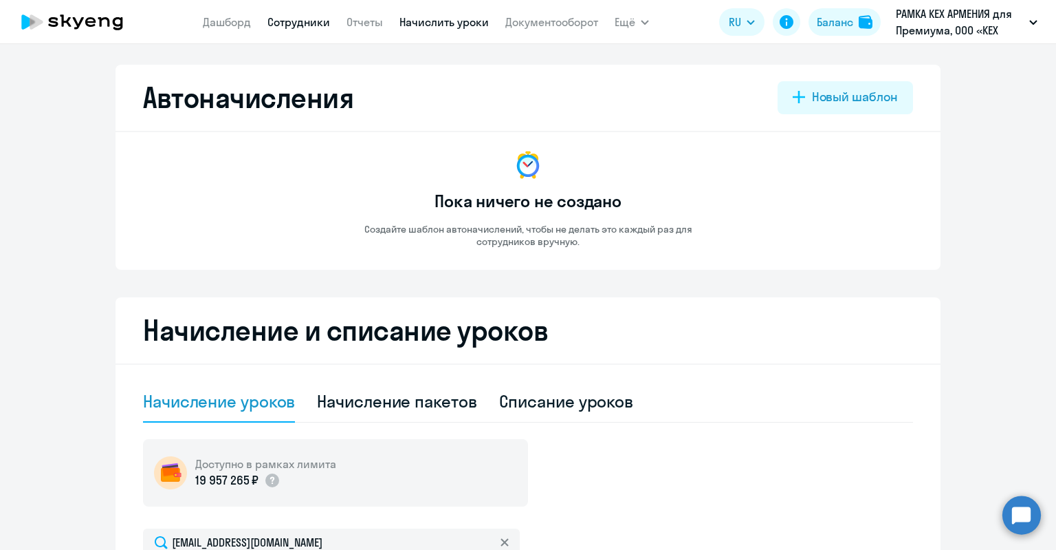
select select "english"
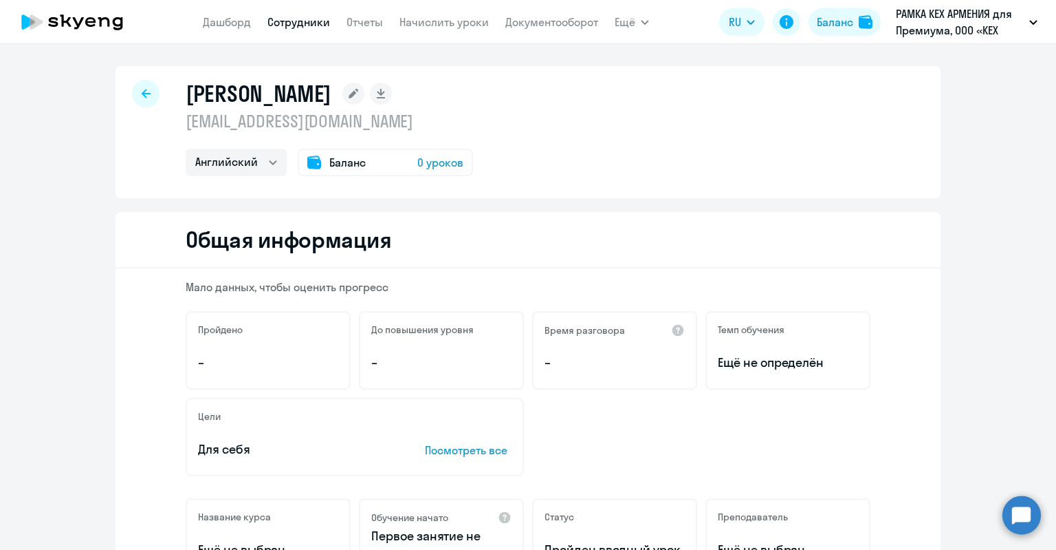
select select "30"
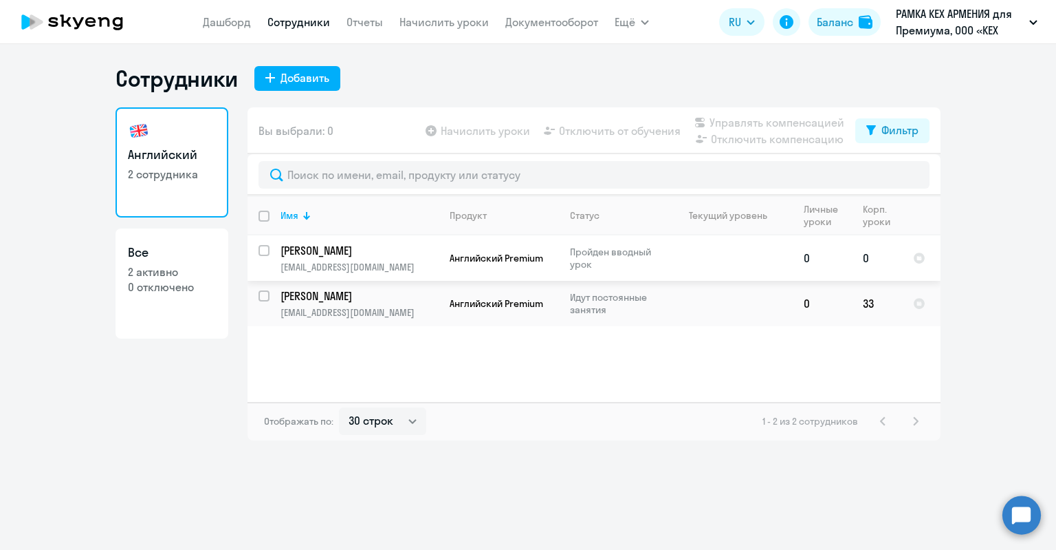
click at [270, 248] on td "[PERSON_NAME] [EMAIL_ADDRESS][DOMAIN_NAME]" at bounding box center [354, 257] width 169 height 45
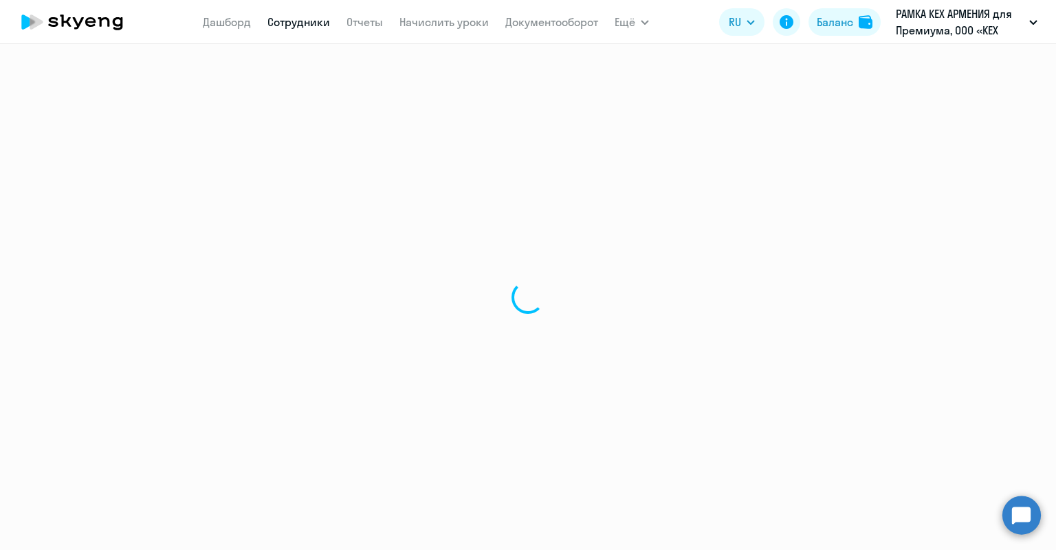
select select "english"
select select "30"
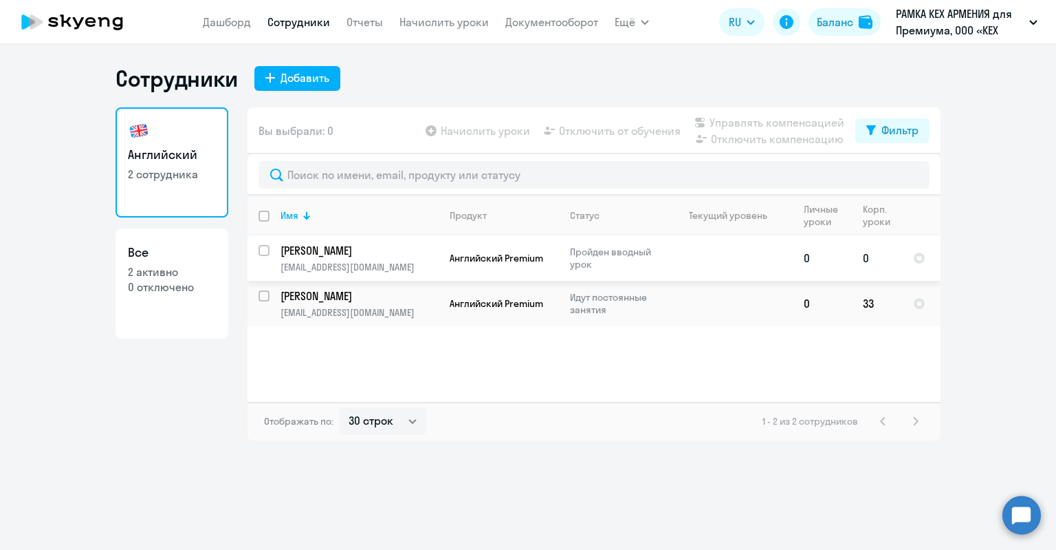
click at [265, 252] on input "select row 5590242" at bounding box center [273, 259] width 28 height 28
checkbox input "true"
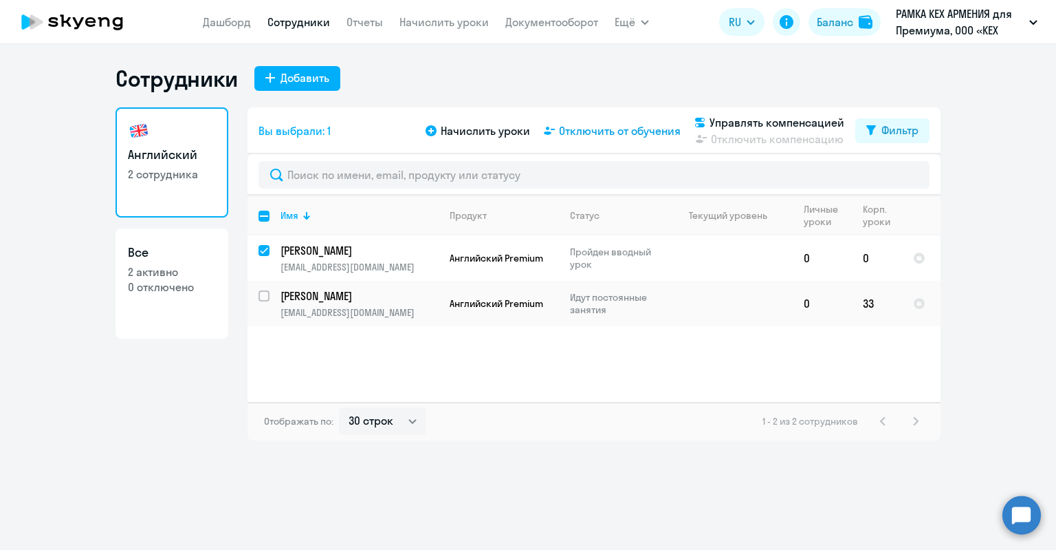
click at [578, 127] on span "Отключить от обучения" at bounding box center [620, 130] width 122 height 17
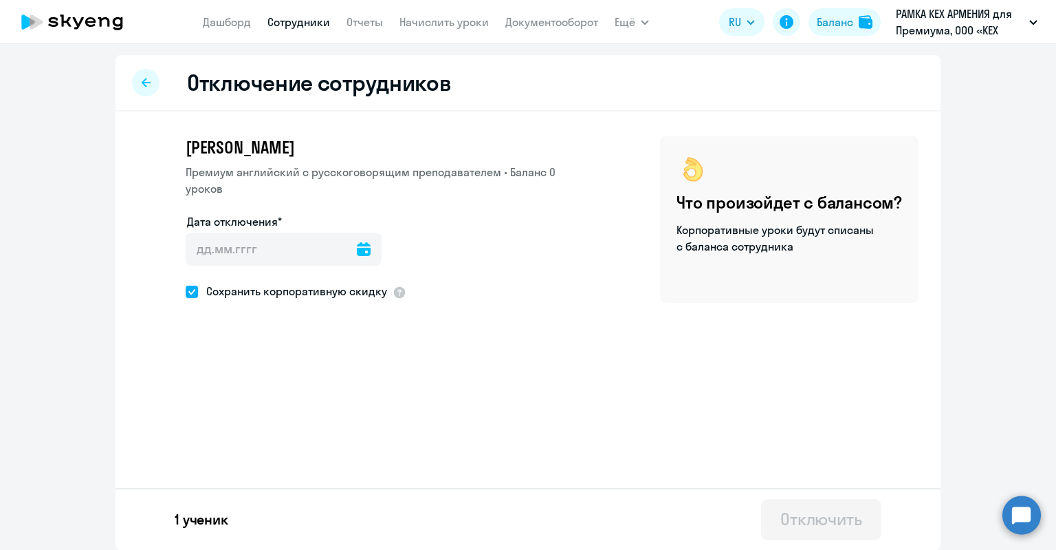
click at [248, 296] on span "Сохранить корпоративную скидку" at bounding box center [292, 291] width 189 height 17
click at [186, 292] on input "Сохранить корпоративную скидку" at bounding box center [185, 291] width 1 height 1
click at [248, 297] on span "Сохранить корпоративную скидку" at bounding box center [292, 291] width 189 height 17
click at [186, 292] on input "Сохранить корпоративную скидку" at bounding box center [185, 291] width 1 height 1
checkbox input "true"
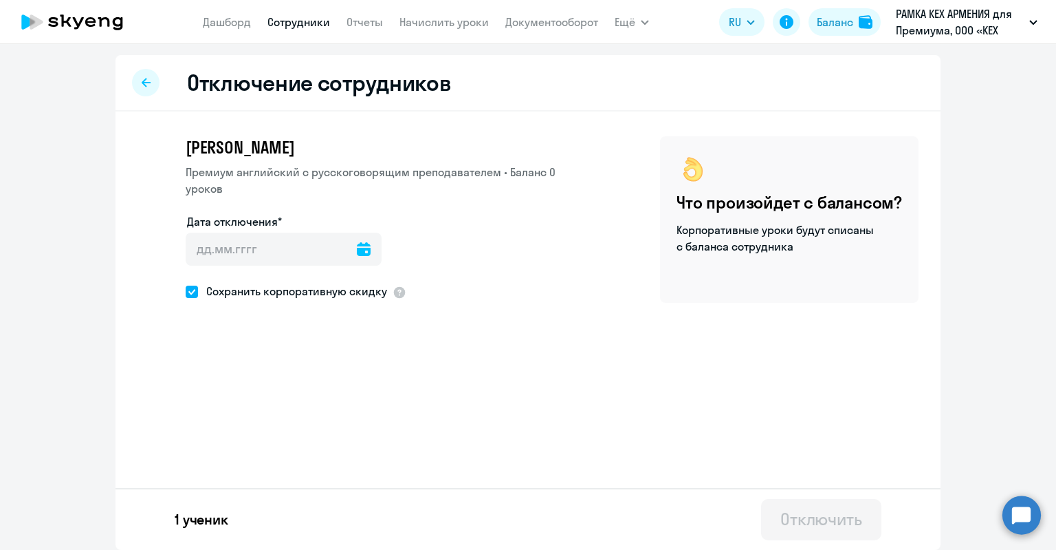
click at [146, 83] on icon at bounding box center [146, 82] width 9 height 9
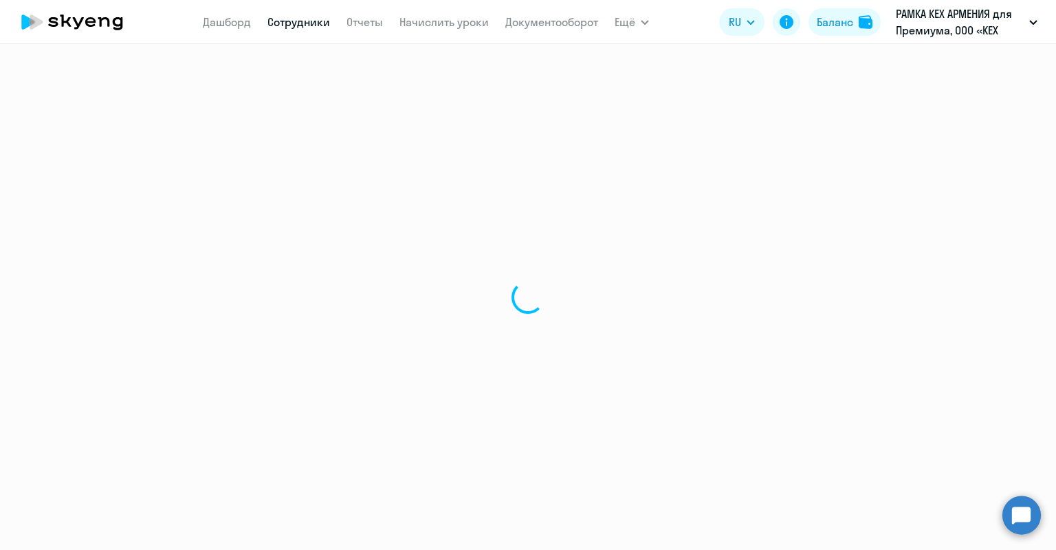
select select "30"
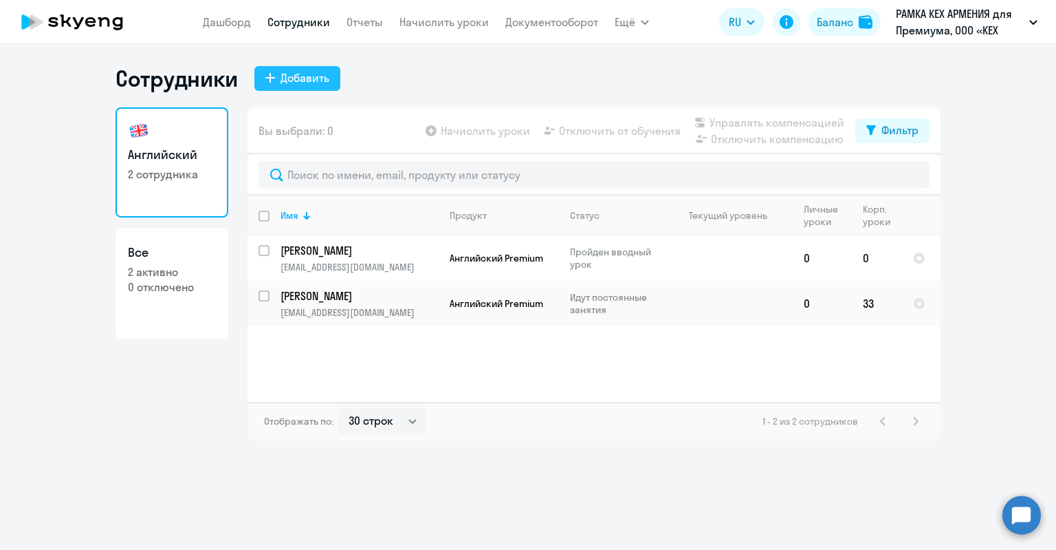
click at [299, 80] on div "Добавить" at bounding box center [305, 77] width 49 height 17
select select "english_adult_not_native_speaker_premium"
select select "3"
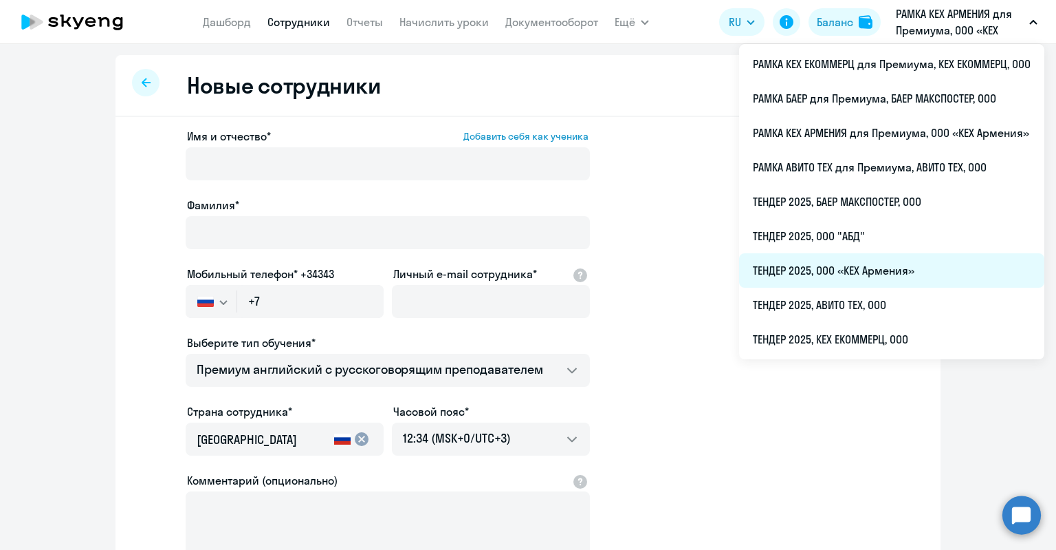
click at [858, 271] on li "ТЕНДЕР 2025, ООО «КЕХ Армения»" at bounding box center [891, 270] width 305 height 34
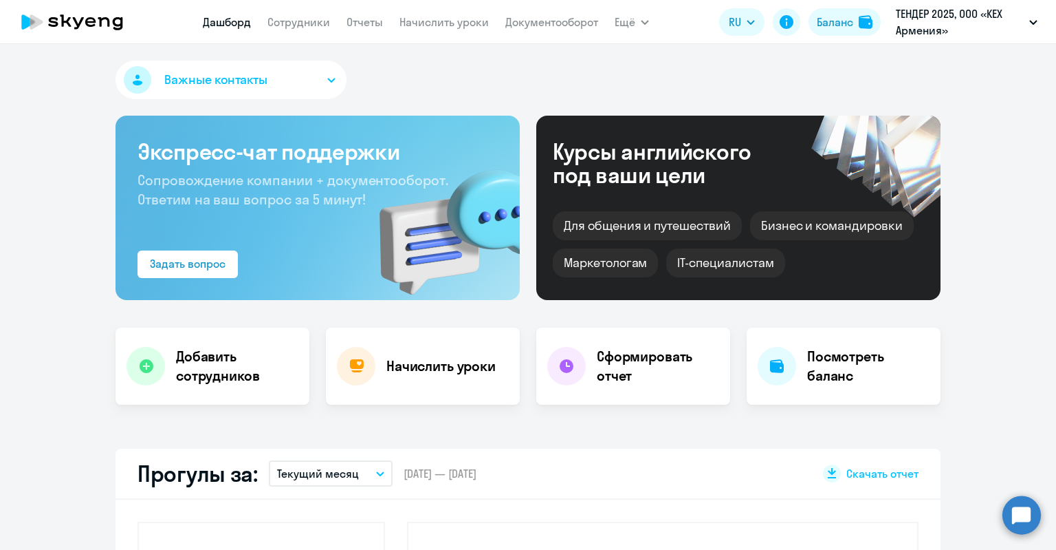
select select "30"
click at [289, 25] on link "Сотрудники" at bounding box center [299, 22] width 63 height 14
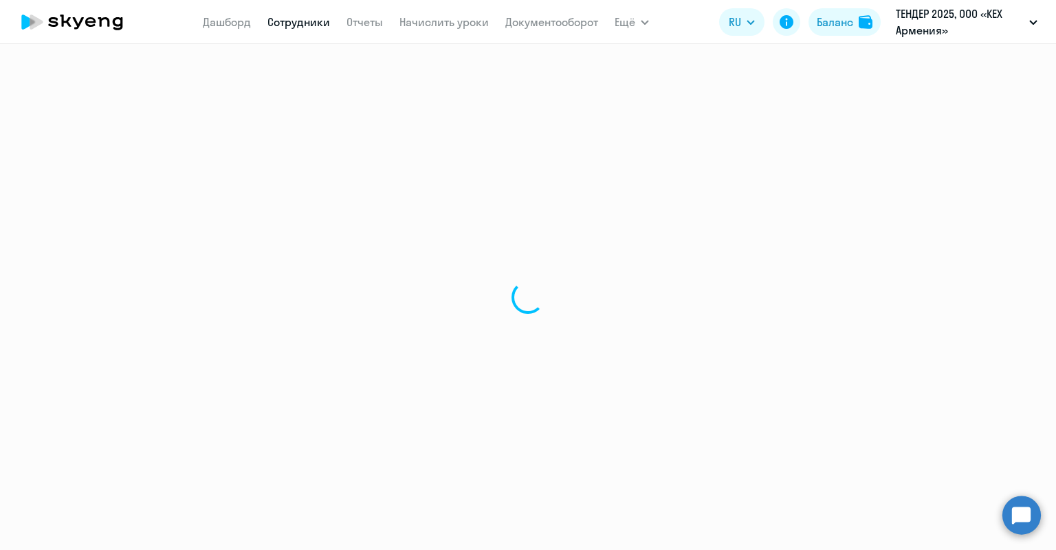
select select "30"
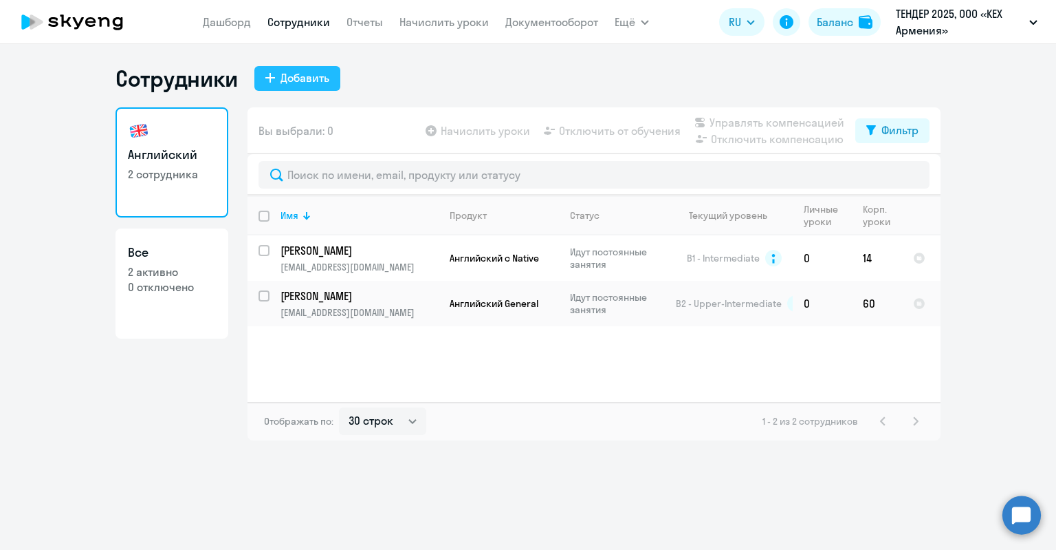
click at [285, 73] on div "Добавить" at bounding box center [305, 77] width 49 height 17
select select "english_adult_not_native_speaker"
select select "3"
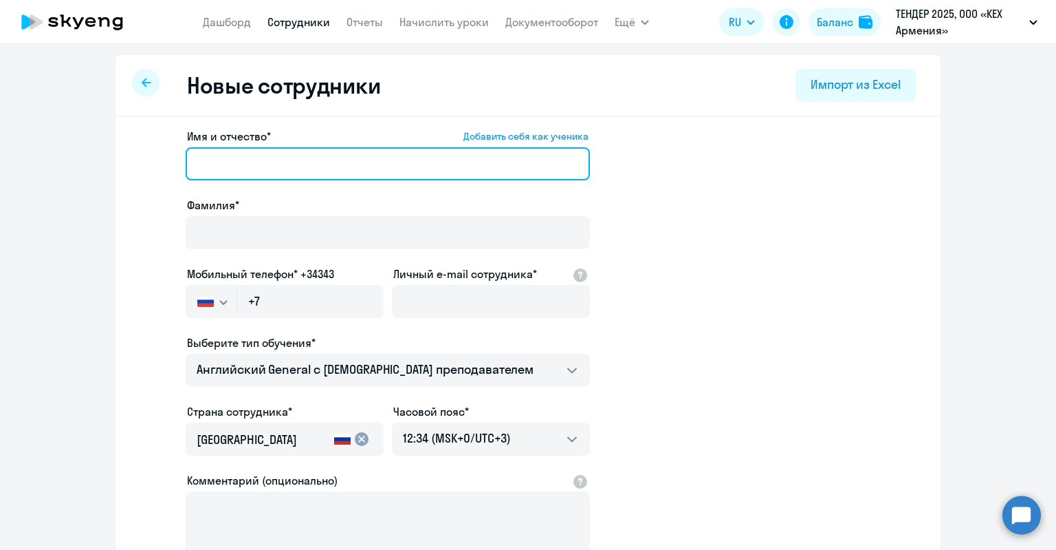
click at [403, 165] on input "Имя и отчество* Добавить себя как ученика" at bounding box center [388, 163] width 404 height 33
type input "[PERSON_NAME]"
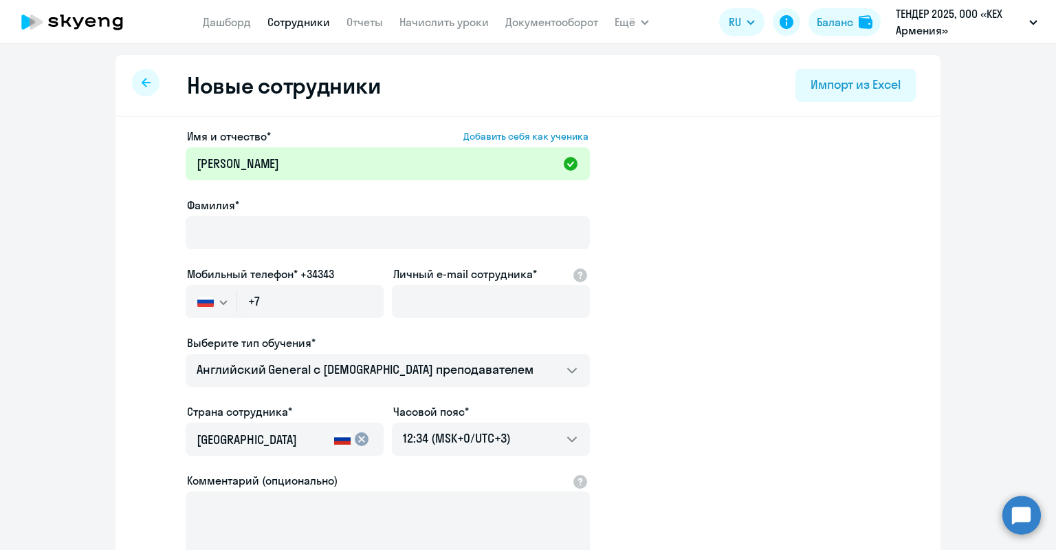
click at [361, 249] on div at bounding box center [388, 252] width 404 height 6
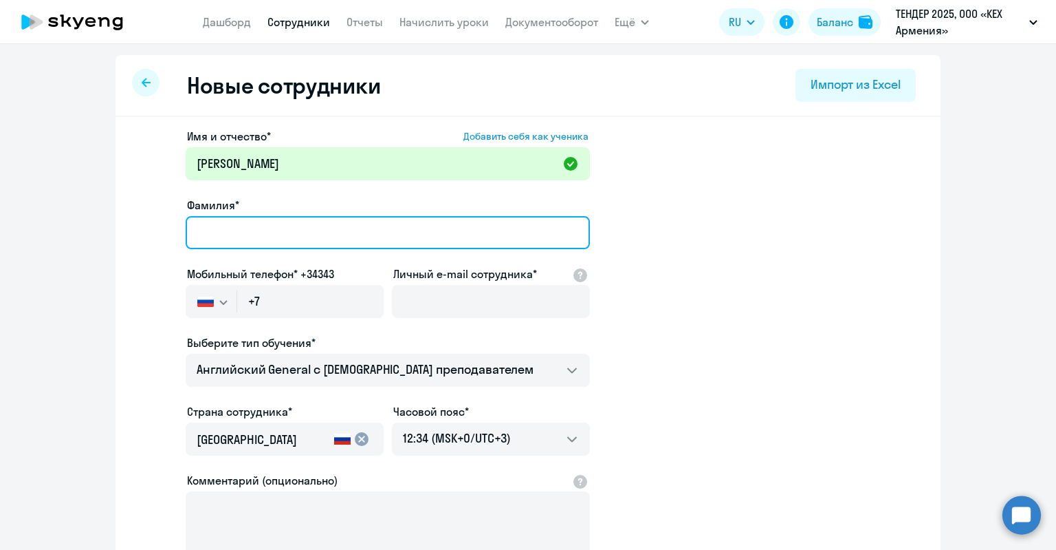
click at [358, 235] on input "Фамилия*" at bounding box center [388, 232] width 404 height 33
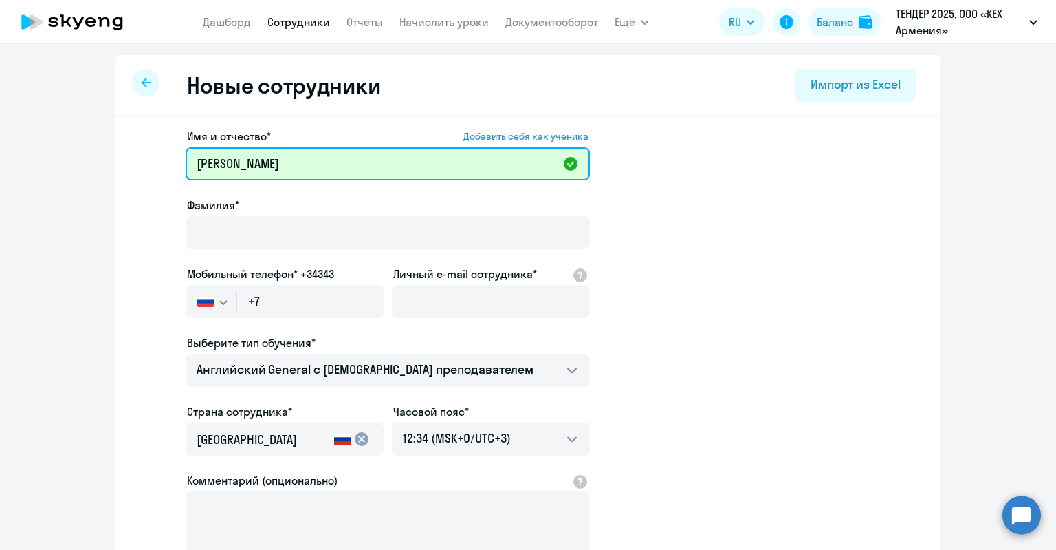
drag, startPoint x: 252, startPoint y: 162, endPoint x: 166, endPoint y: 170, distance: 86.4
click at [166, 170] on app-new-student-form "Имя и отчество* Добавить себя как ученика [PERSON_NAME]* Мобильный телефон* +34…" at bounding box center [528, 373] width 781 height 490
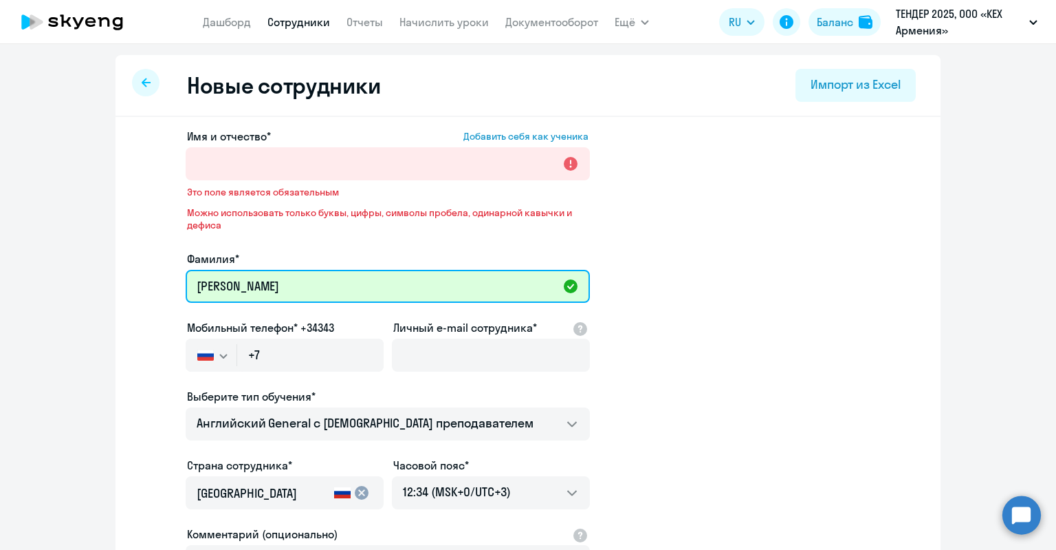
type input "[PERSON_NAME]"
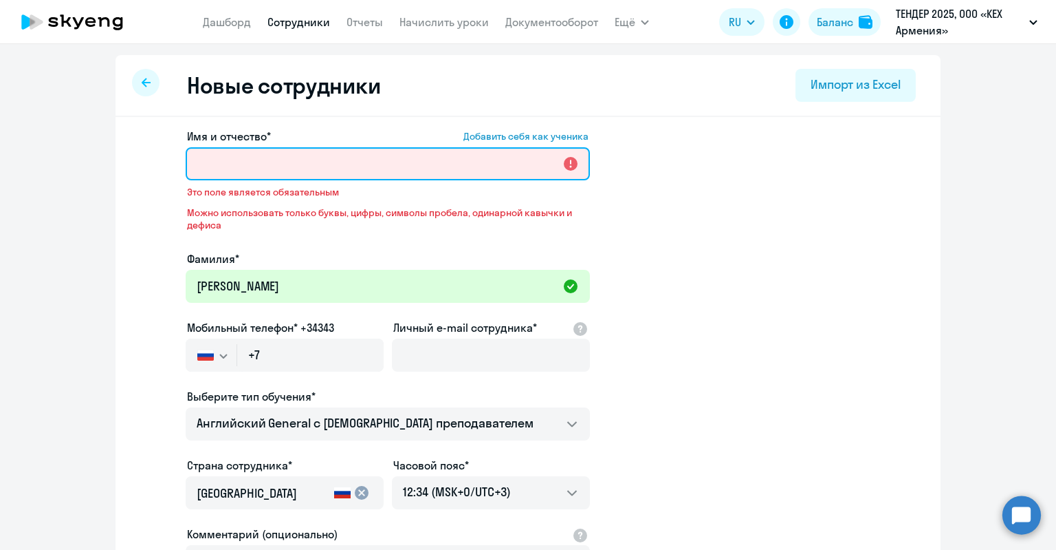
click at [248, 162] on input "Имя и отчество* Добавить себя как ученика" at bounding box center [388, 163] width 404 height 33
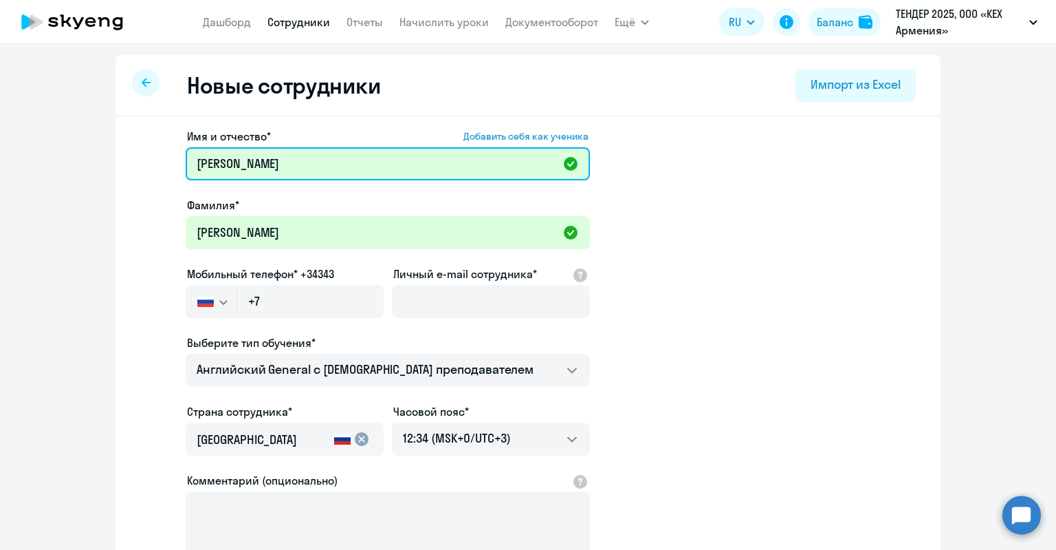
type input "[PERSON_NAME]"
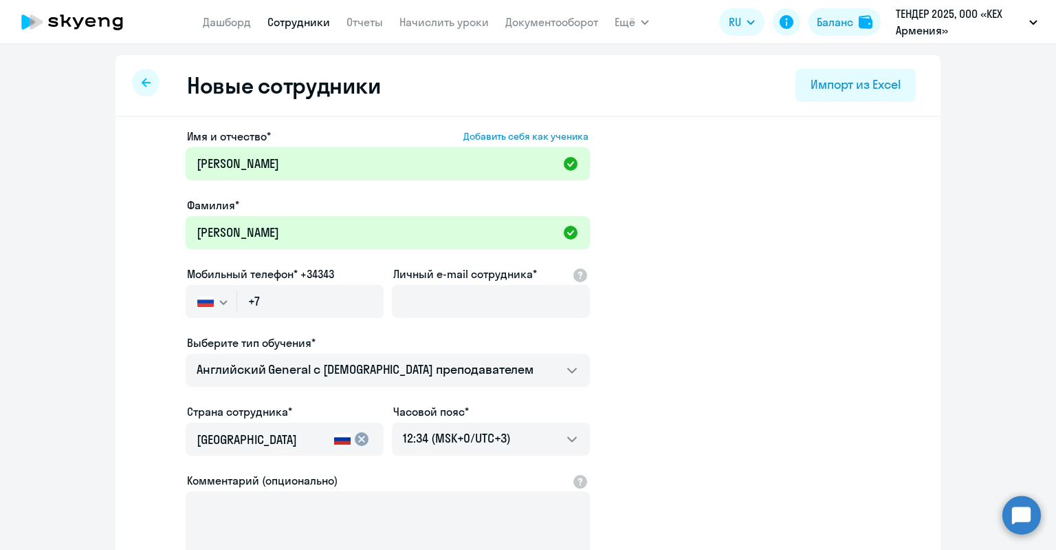
drag, startPoint x: 448, startPoint y: 12, endPoint x: 681, endPoint y: 400, distance: 452.2
click at [686, 412] on app-new-student-form "Имя и отчество* Добавить себя как ученика [PERSON_NAME]* [PERSON_NAME] Мобильны…" at bounding box center [528, 373] width 781 height 490
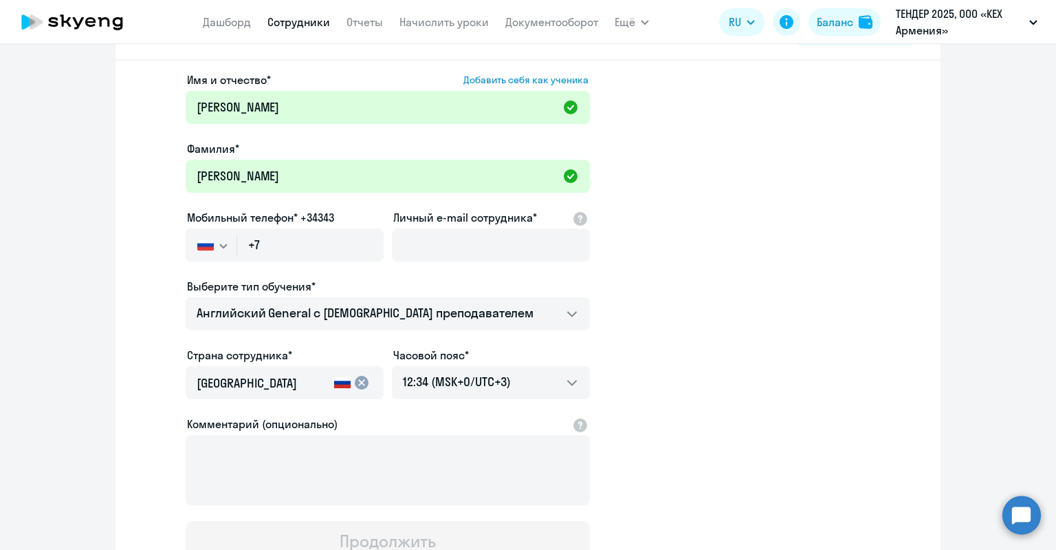
scroll to position [69, 0]
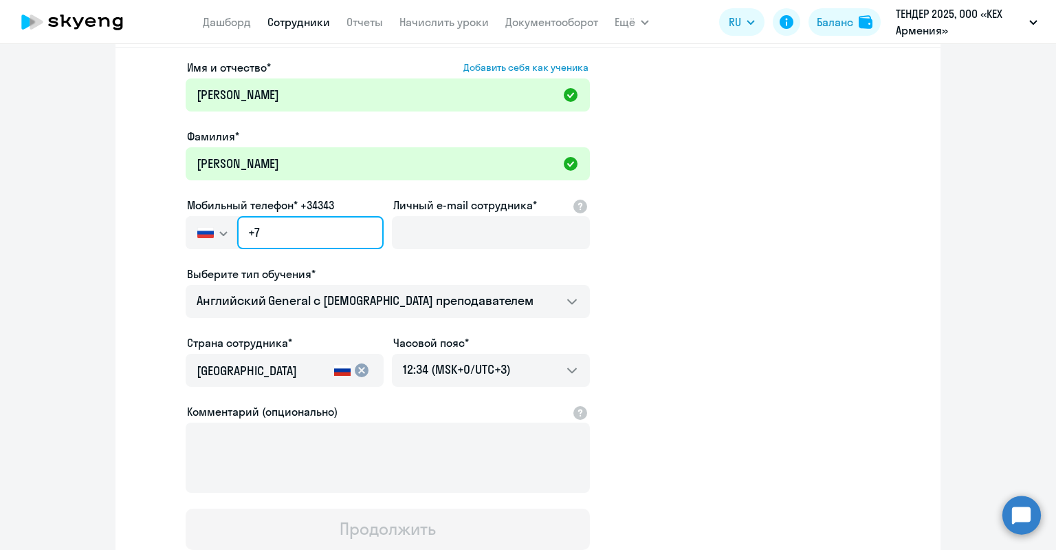
click at [316, 236] on input "+7" at bounding box center [310, 232] width 146 height 33
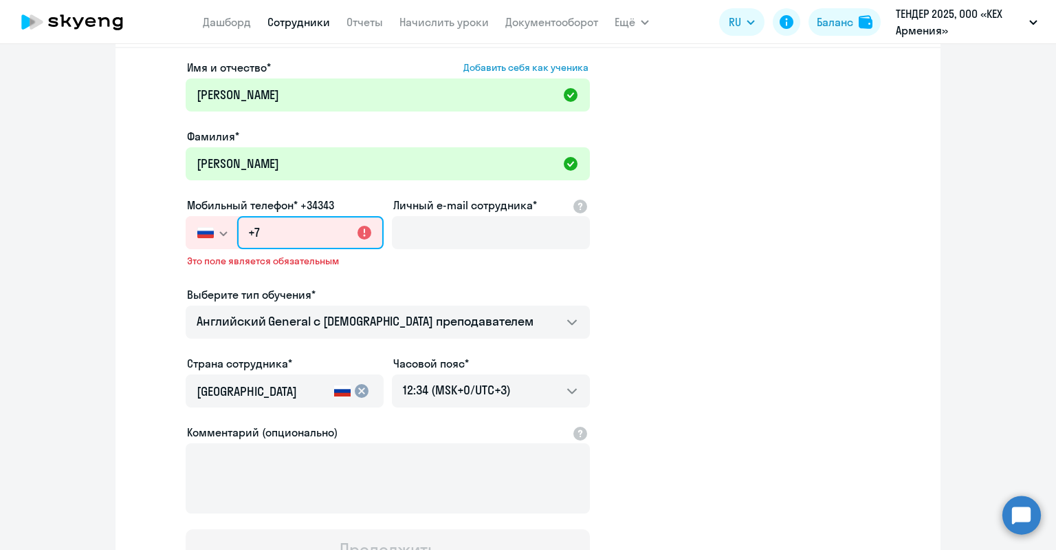
paste input "[PHONE_NUMBER]"
type input "[PHONE_NUMBER]"
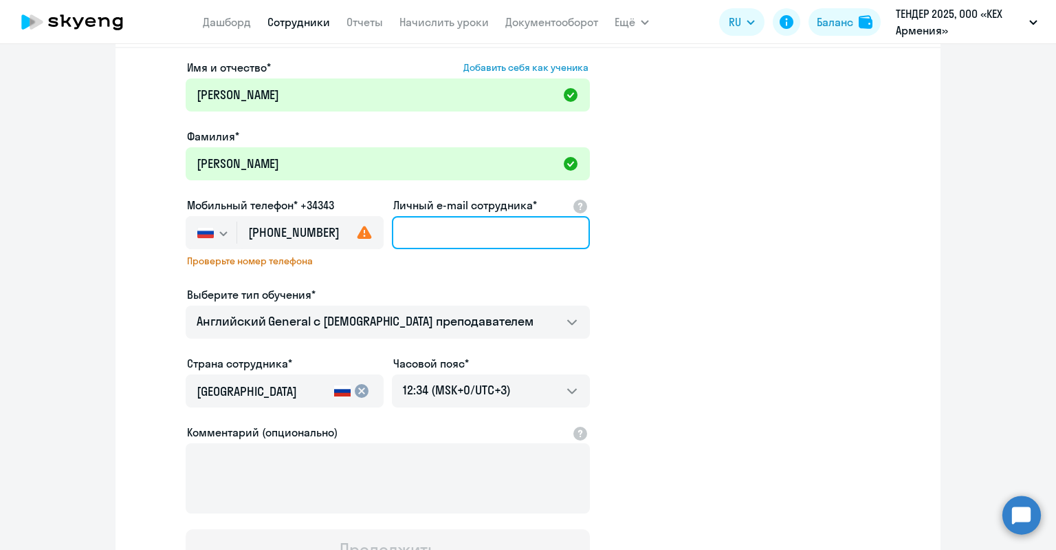
click at [472, 235] on input "Личный e-mail сотрудника*" at bounding box center [491, 232] width 198 height 33
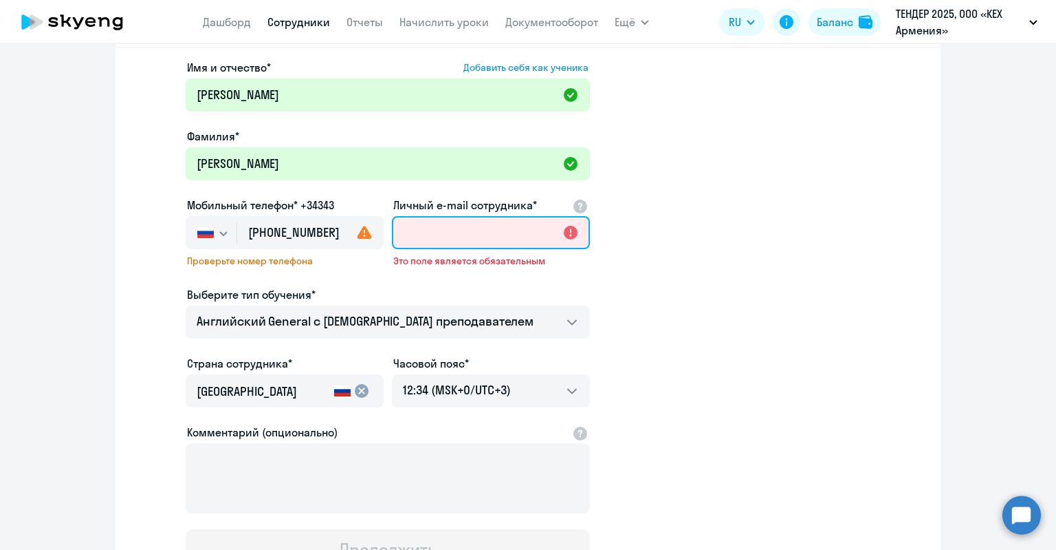
paste input "[EMAIL_ADDRESS][DOMAIN_NAME]"
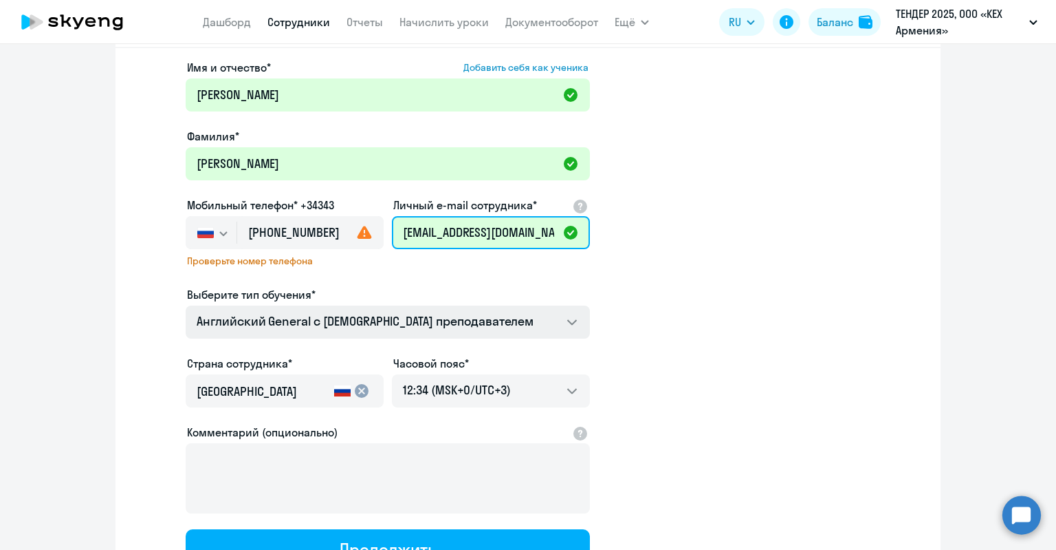
type input "[EMAIL_ADDRESS][DOMAIN_NAME]"
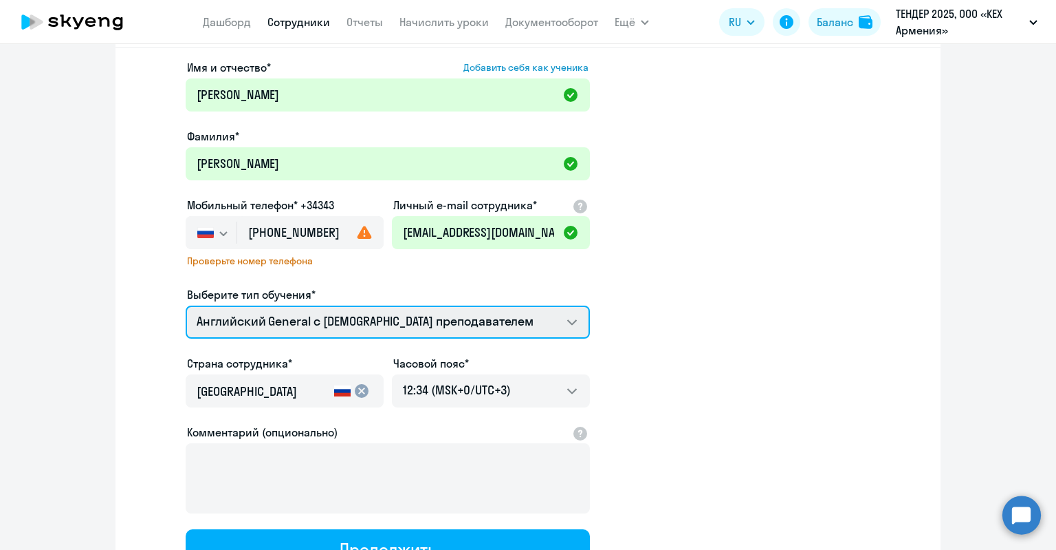
click at [470, 306] on select "Screening Test Английский General с [DEMOGRAPHIC_DATA] преподавателем Английски…" at bounding box center [388, 321] width 404 height 33
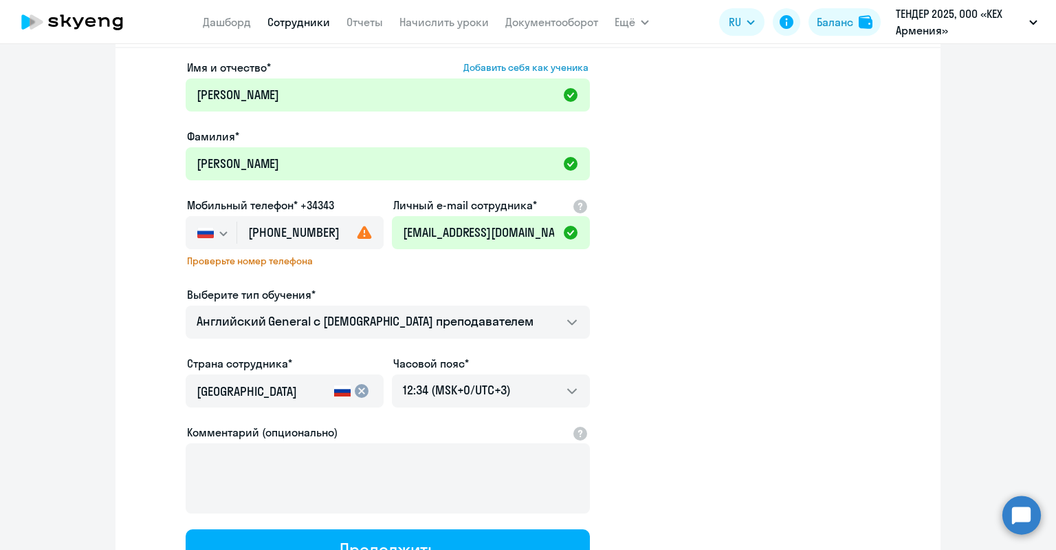
drag, startPoint x: 463, startPoint y: 289, endPoint x: 435, endPoint y: 275, distance: 31.4
click at [463, 288] on div "Выберите тип обучения*" at bounding box center [388, 294] width 404 height 17
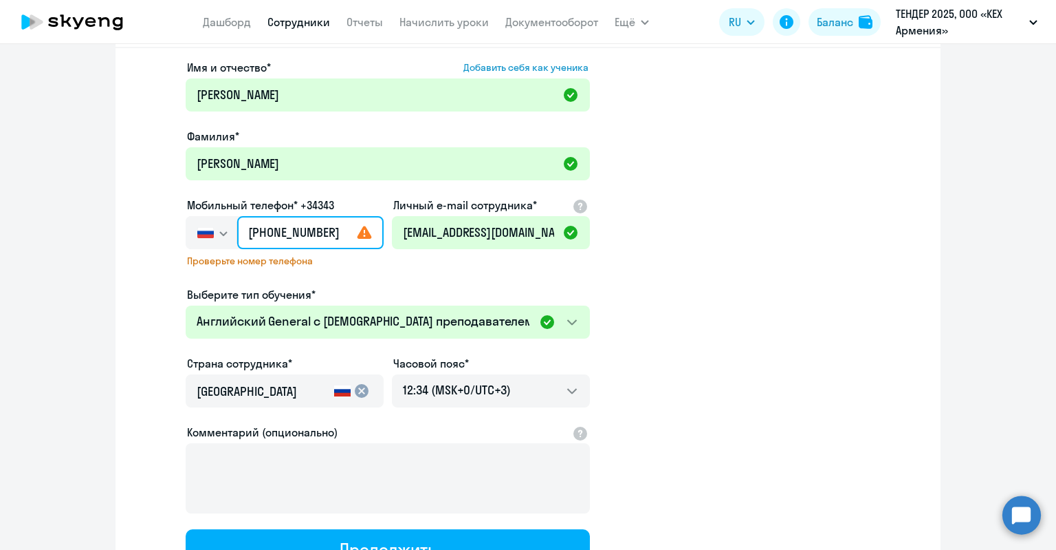
click at [371, 227] on input "[PHONE_NUMBER]" at bounding box center [310, 232] width 146 height 33
click at [363, 236] on use at bounding box center [365, 232] width 14 height 13
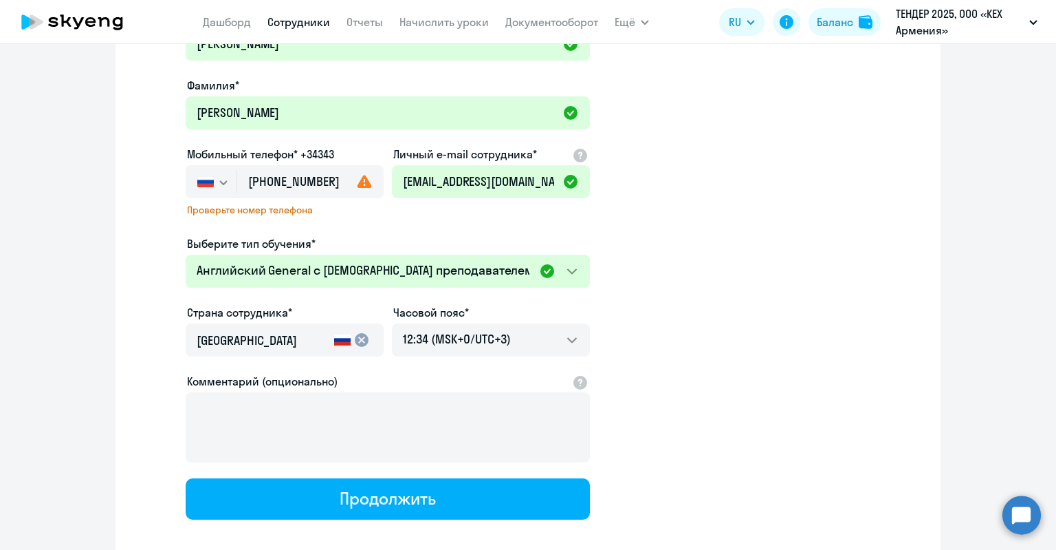
scroll to position [138, 0]
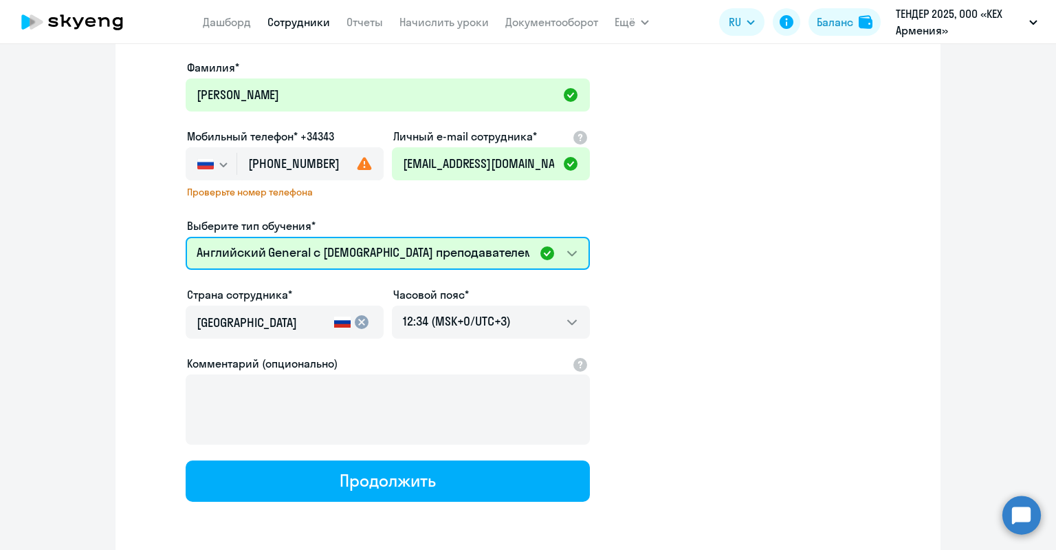
click at [395, 237] on select "Screening Test Английский General с [DEMOGRAPHIC_DATA] преподавателем Английски…" at bounding box center [388, 253] width 404 height 33
click at [404, 237] on select "Screening Test Английский General с [DEMOGRAPHIC_DATA] преподавателем Английски…" at bounding box center [388, 253] width 404 height 33
select select "english_adult_native_speaker"
click at [186, 237] on select "Screening Test Английский General с [DEMOGRAPHIC_DATA] преподавателем Английски…" at bounding box center [388, 253] width 404 height 33
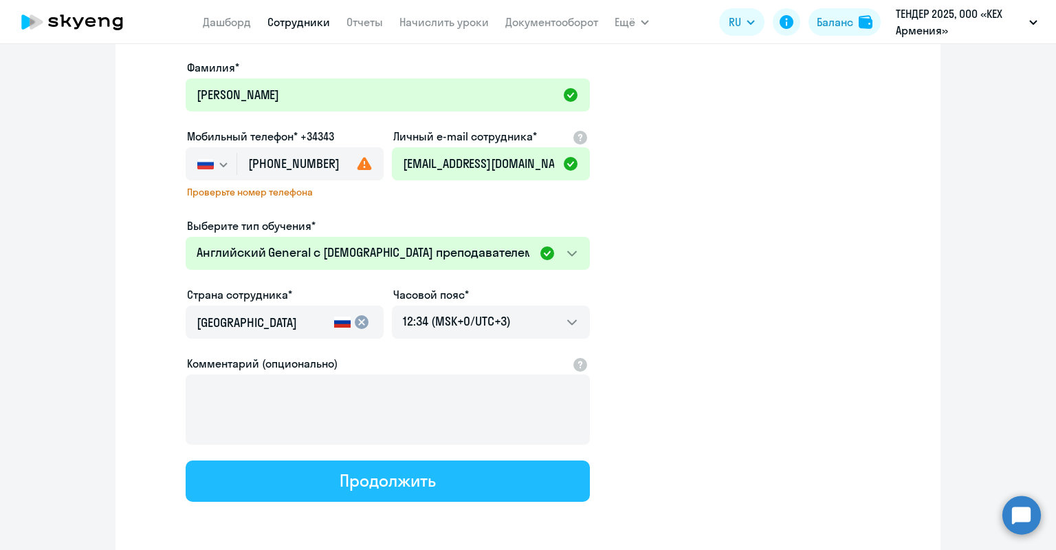
click at [371, 472] on div "Продолжить" at bounding box center [388, 480] width 96 height 22
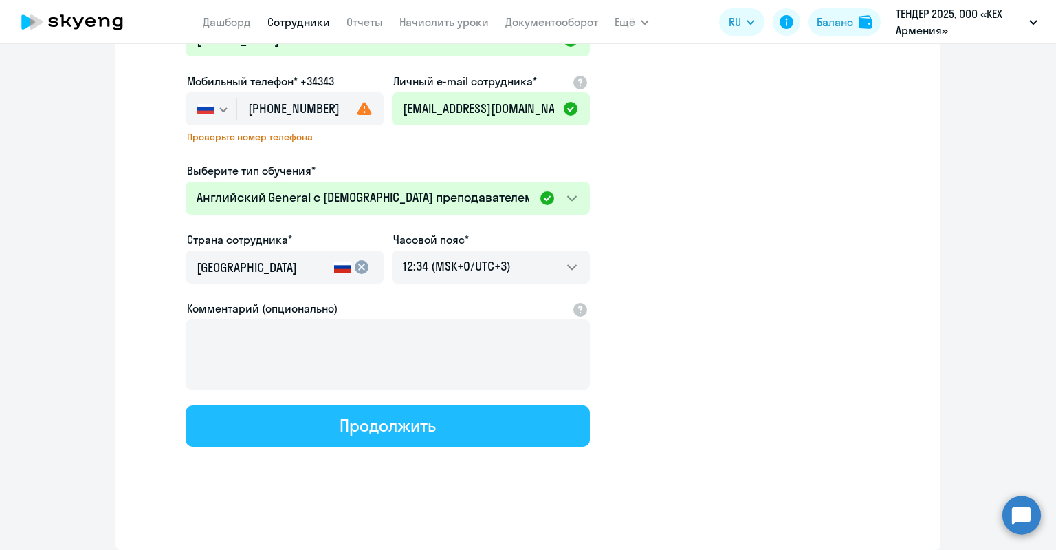
select select "english_adult_native_speaker"
select select "3"
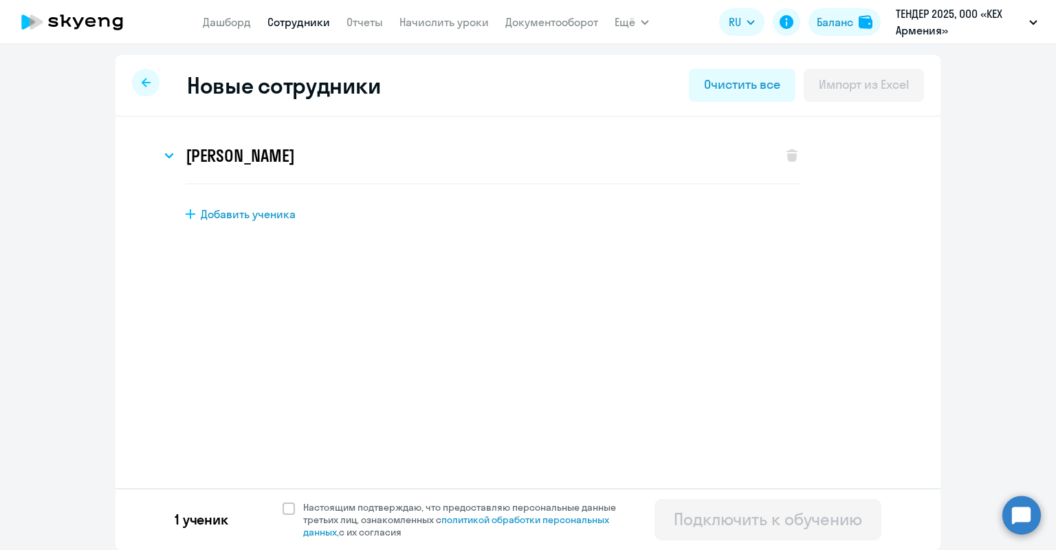
scroll to position [0, 0]
click at [336, 511] on span "Настоящим подтверждаю, что предоставляю персональные данные третьих лиц, ознако…" at bounding box center [467, 519] width 329 height 37
click at [283, 501] on input "Настоящим подтверждаю, что предоставляю персональные данные третьих лиц, ознако…" at bounding box center [282, 500] width 1 height 1
checkbox input "true"
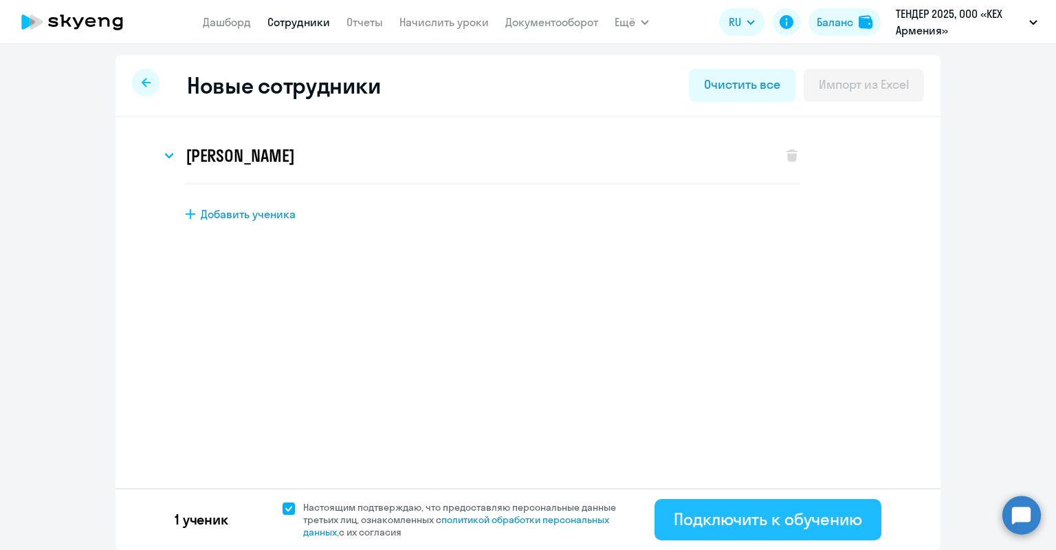
click at [693, 525] on div "Подключить к обучению" at bounding box center [768, 519] width 188 height 22
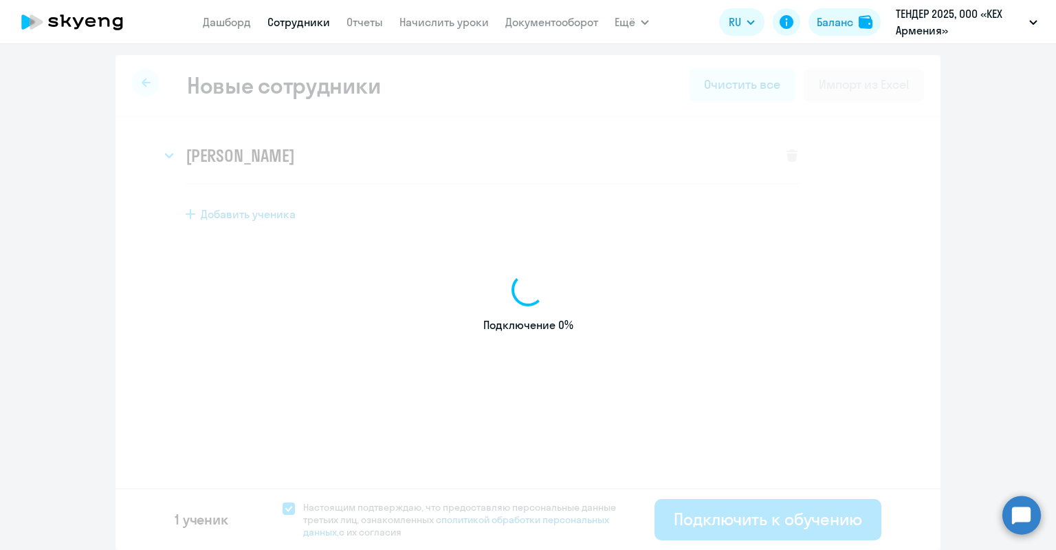
select select "english_adult_not_native_speaker"
select select "3"
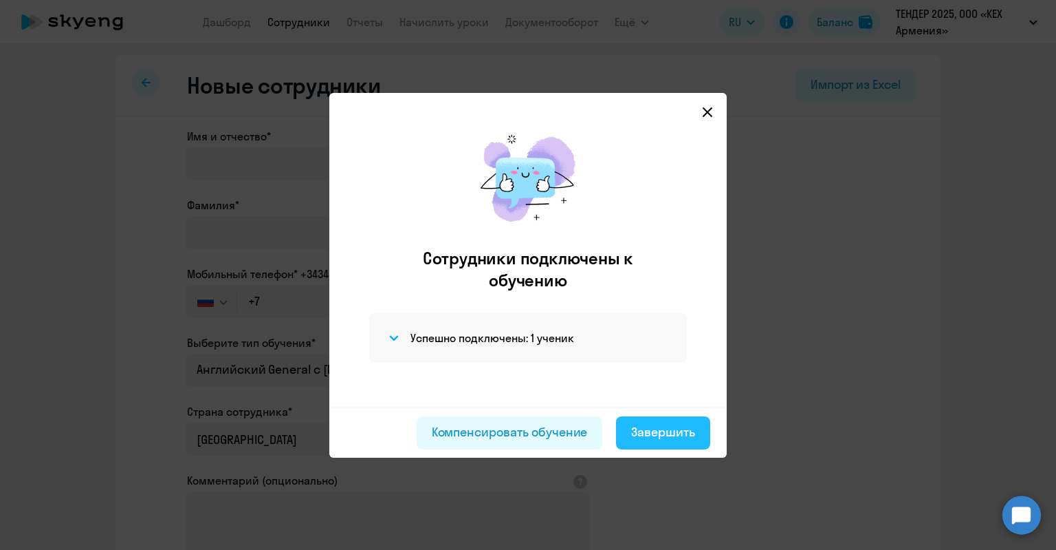
click at [637, 426] on div "Завершить" at bounding box center [663, 432] width 64 height 18
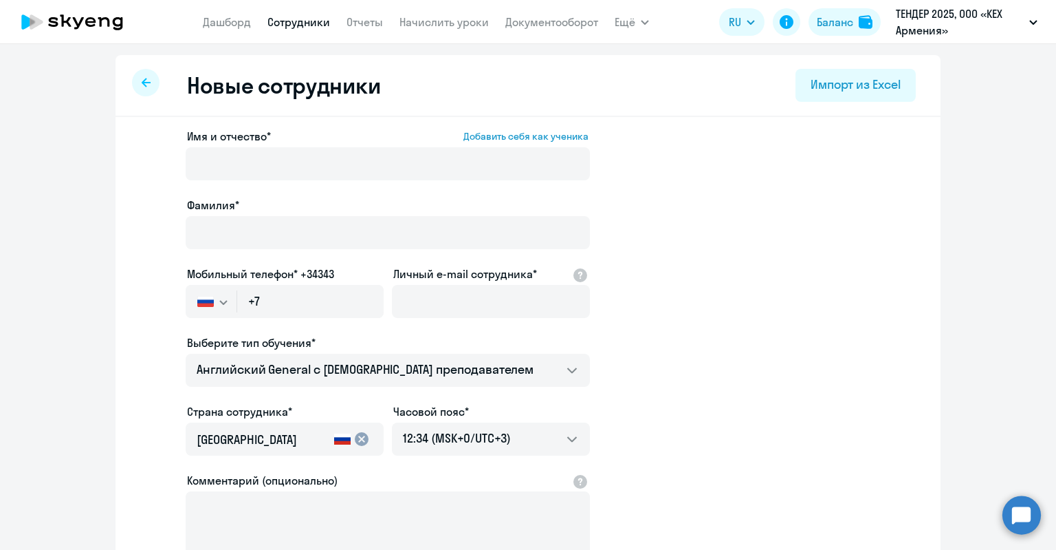
select select "30"
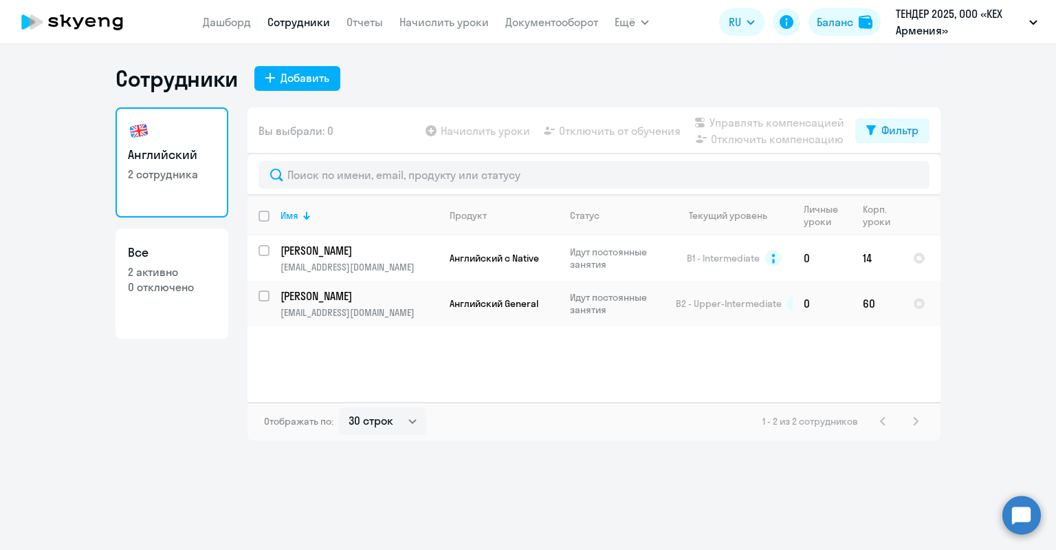
click at [212, 288] on p "0 отключено" at bounding box center [172, 286] width 88 height 15
select select "30"
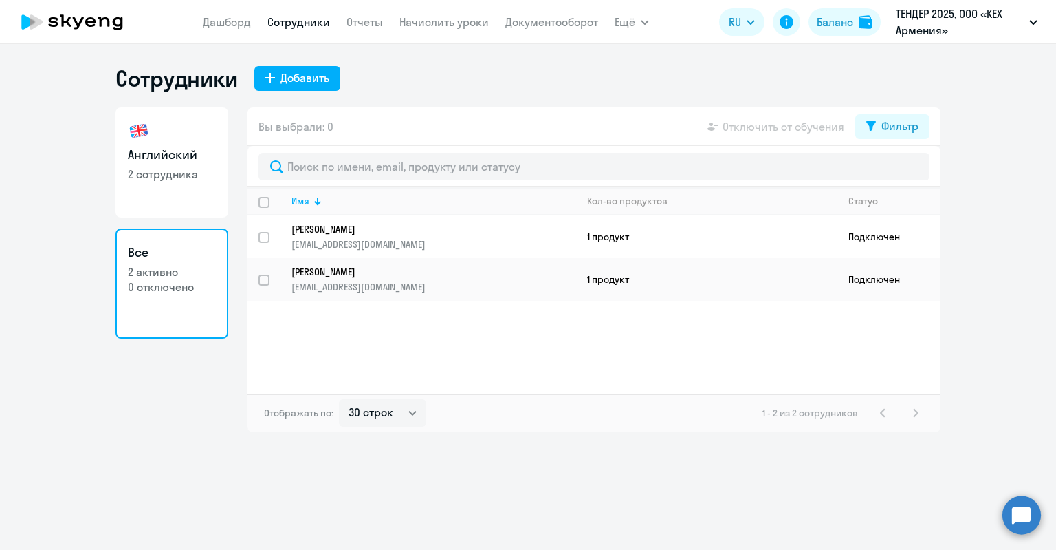
click at [211, 288] on p "0 отключено" at bounding box center [172, 286] width 88 height 15
select select "30"
click at [378, 276] on p "[PERSON_NAME]" at bounding box center [424, 271] width 265 height 12
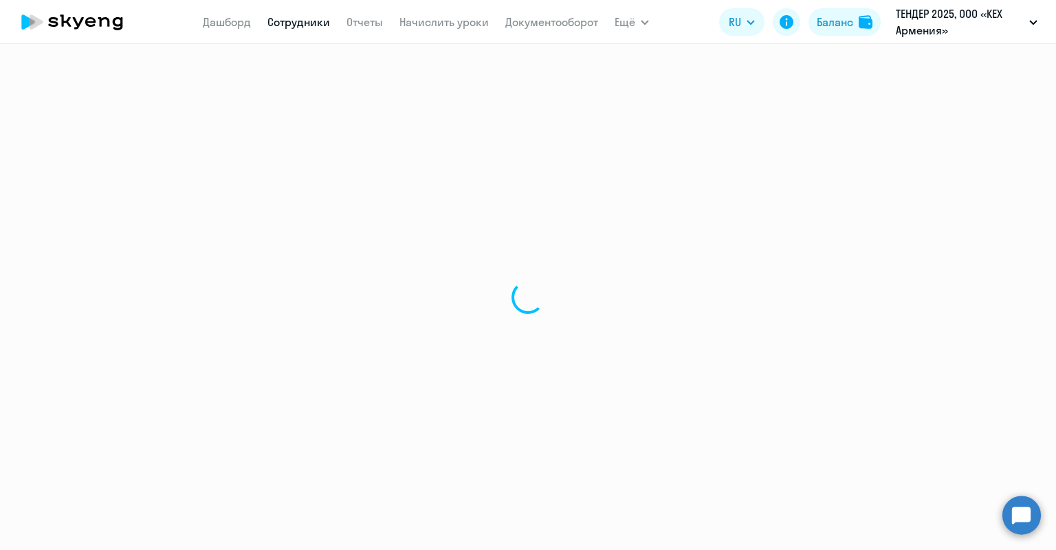
select select "english"
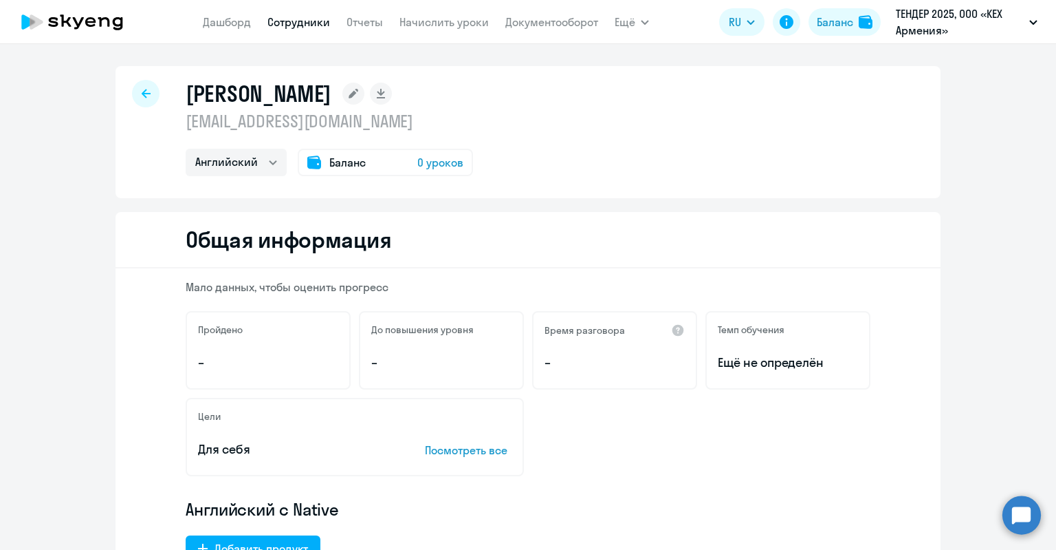
click at [363, 166] on div "Баланс 0 уроков" at bounding box center [385, 163] width 175 height 28
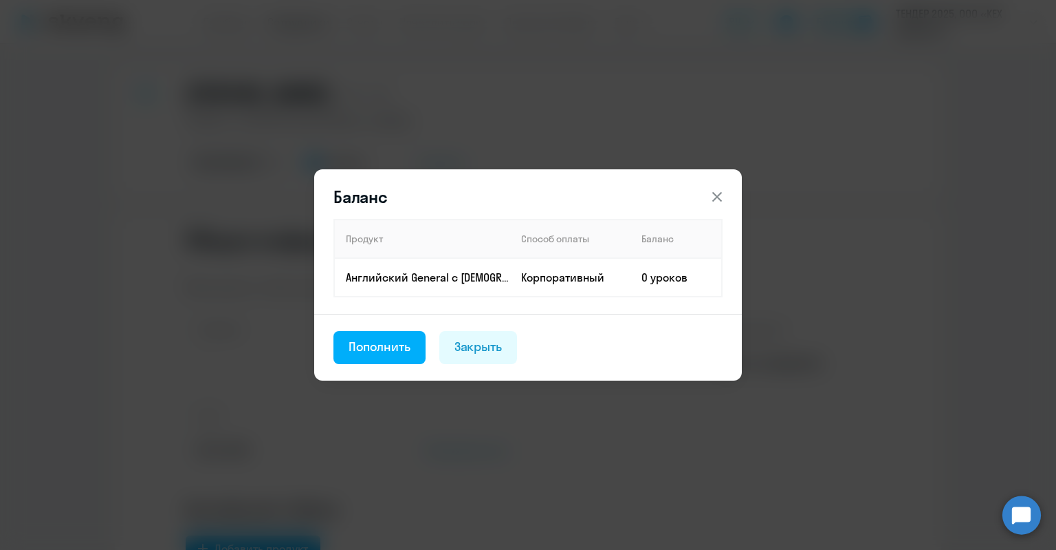
click at [390, 365] on footer "Пополнить Закрыть" at bounding box center [528, 347] width 428 height 67
click at [390, 347] on div "Пополнить" at bounding box center [380, 347] width 62 height 18
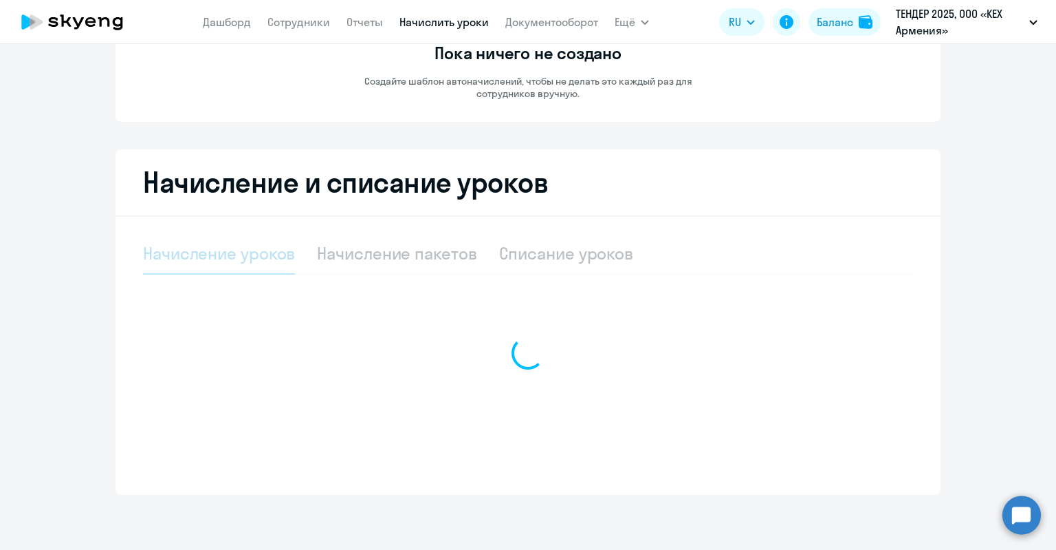
select select "10"
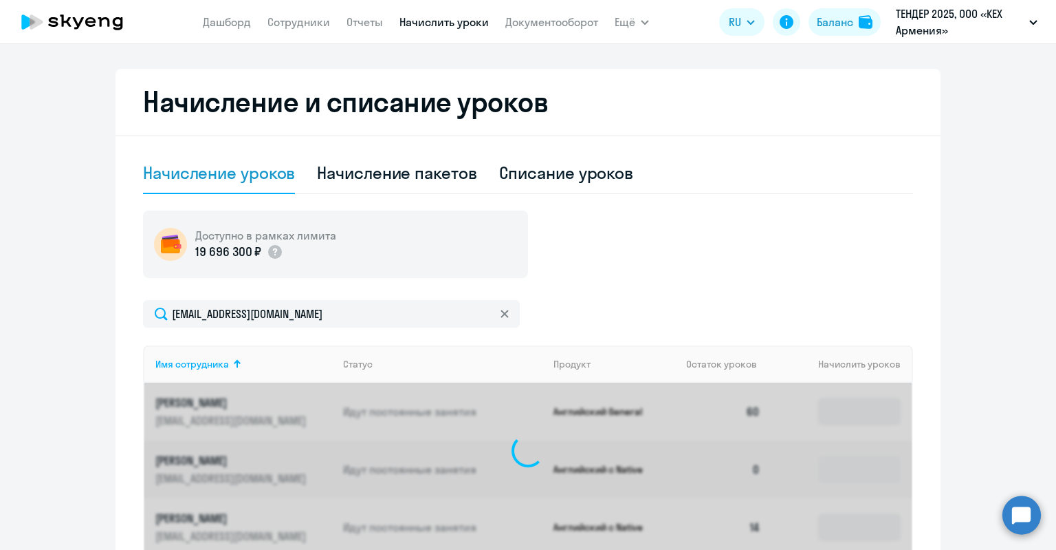
scroll to position [344, 0]
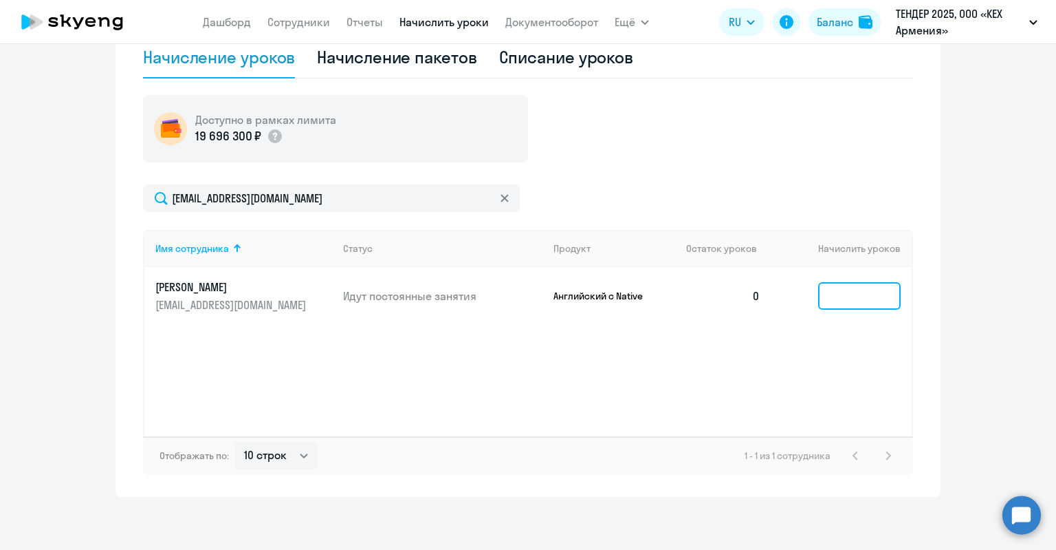
click at [848, 294] on input at bounding box center [859, 296] width 83 height 28
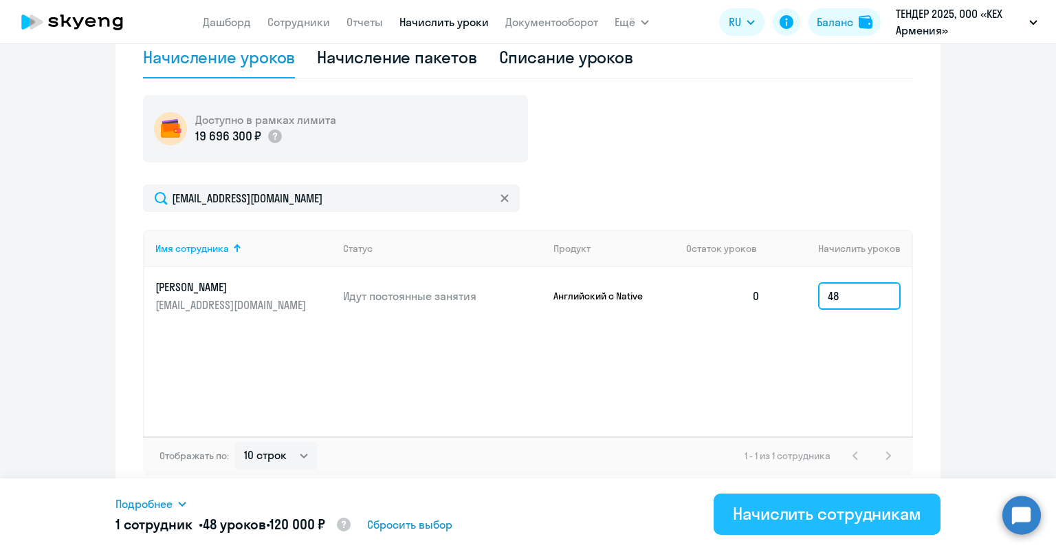
type input "48"
click at [852, 508] on div "Начислить сотрудникам" at bounding box center [827, 513] width 188 height 22
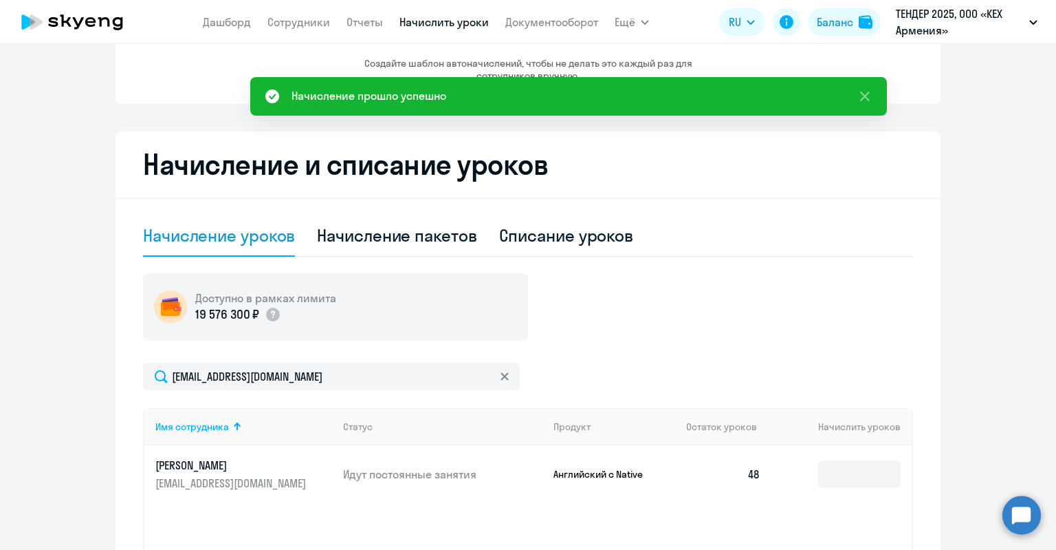
scroll to position [0, 0]
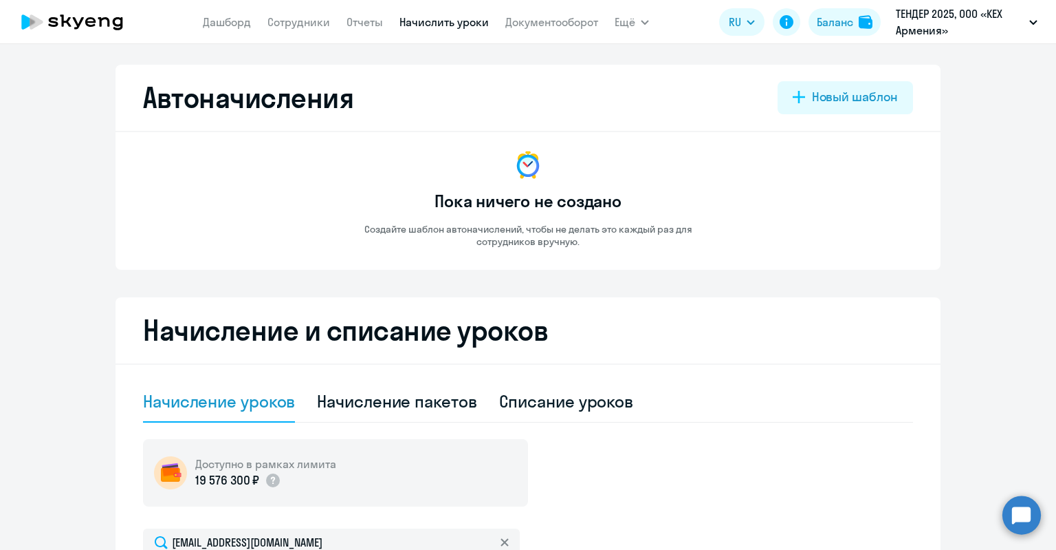
click at [423, 24] on link "Начислить уроки" at bounding box center [444, 22] width 89 height 14
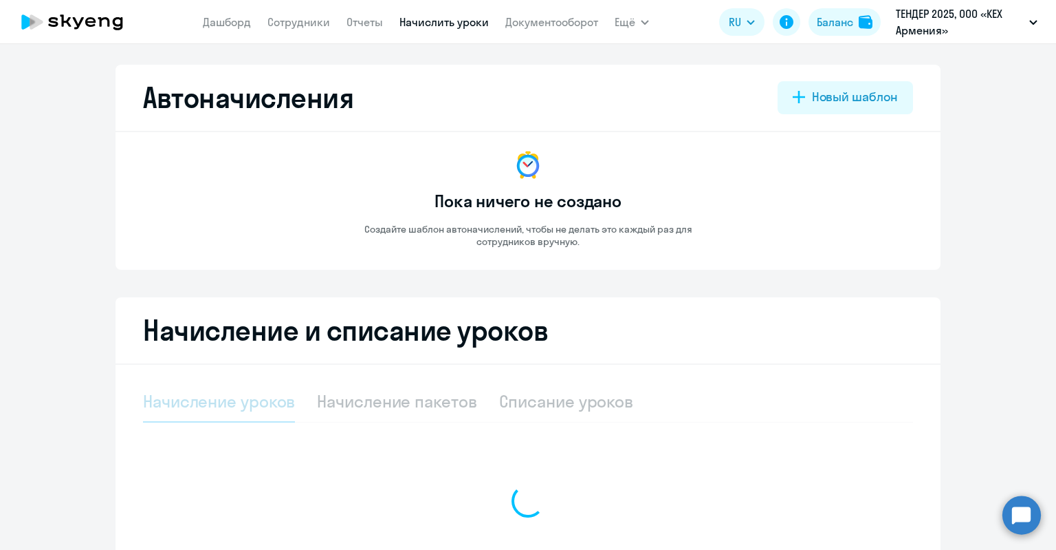
select select "10"
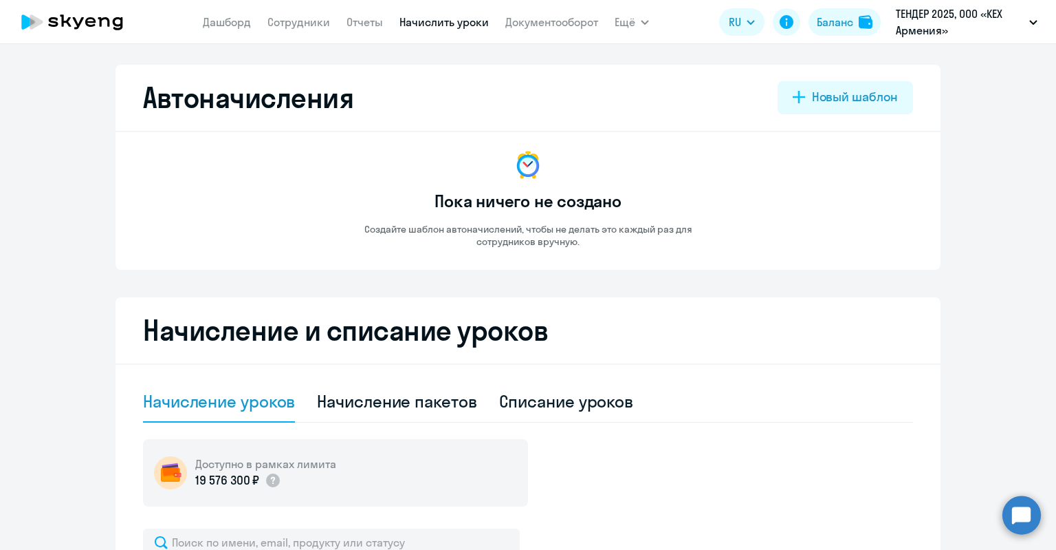
click at [267, 23] on nav "Дашборд Сотрудники Отчеты Начислить уроки Документооборот" at bounding box center [400, 22] width 395 height 28
click at [278, 21] on link "Сотрудники" at bounding box center [299, 22] width 63 height 14
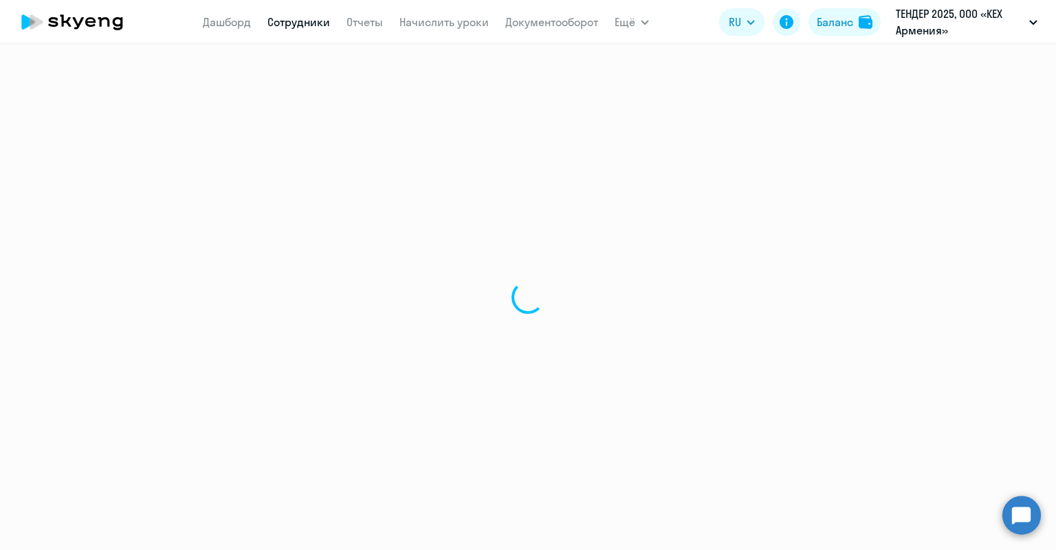
select select "30"
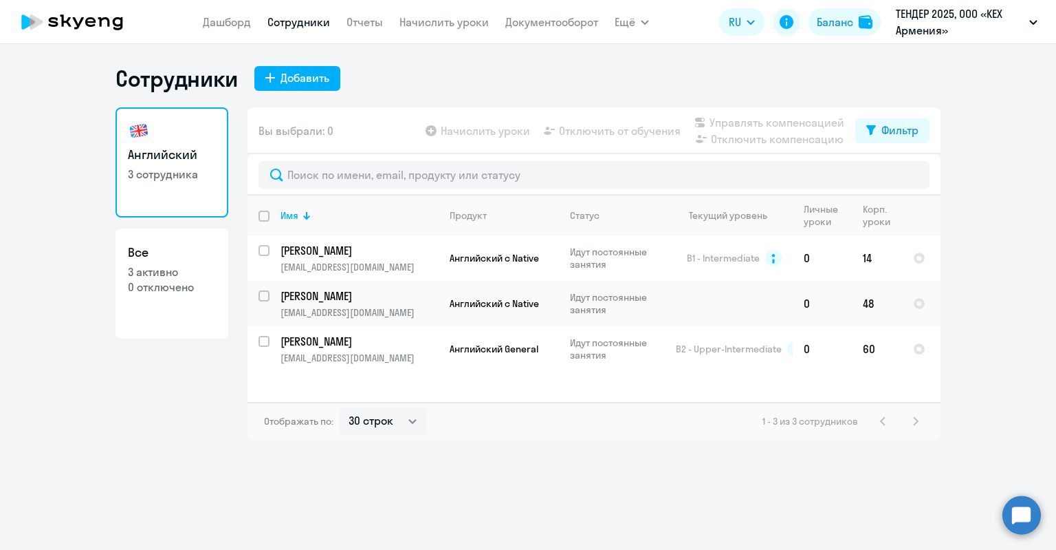
click at [344, 523] on div "Сотрудники Добавить Английский 3 сотрудника Все 3 активно 0 отключено Вы выбрал…" at bounding box center [528, 297] width 1056 height 506
